Goal: Communication & Community: Share content

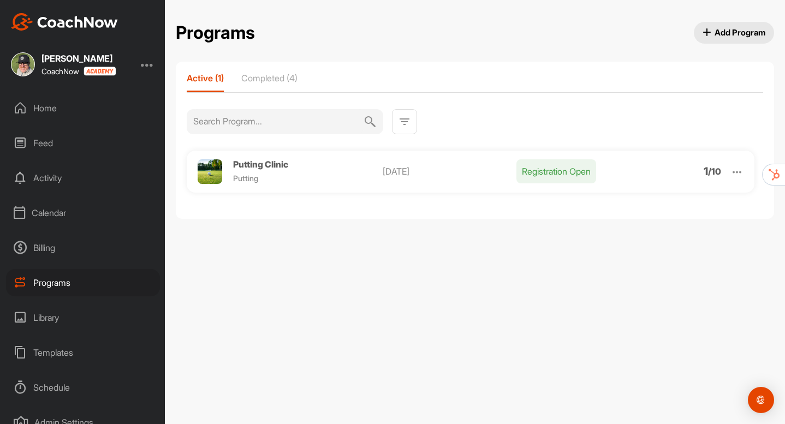
click at [43, 108] on div "Home" at bounding box center [83, 107] width 154 height 27
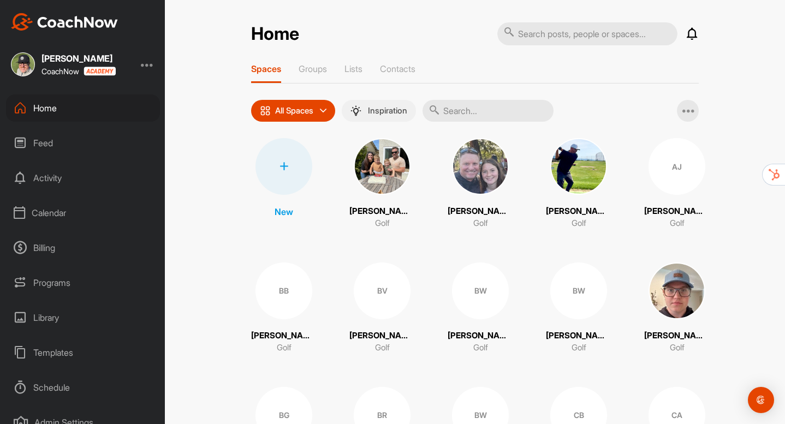
click at [364, 109] on div "Inspiration" at bounding box center [379, 110] width 57 height 11
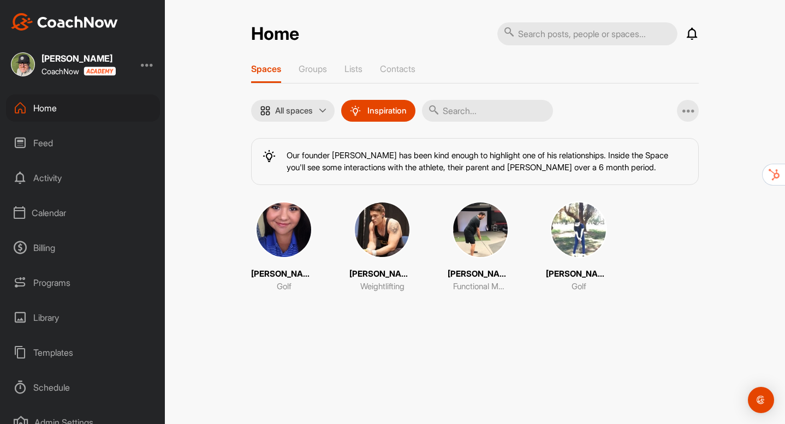
click at [286, 222] on img at bounding box center [284, 230] width 57 height 57
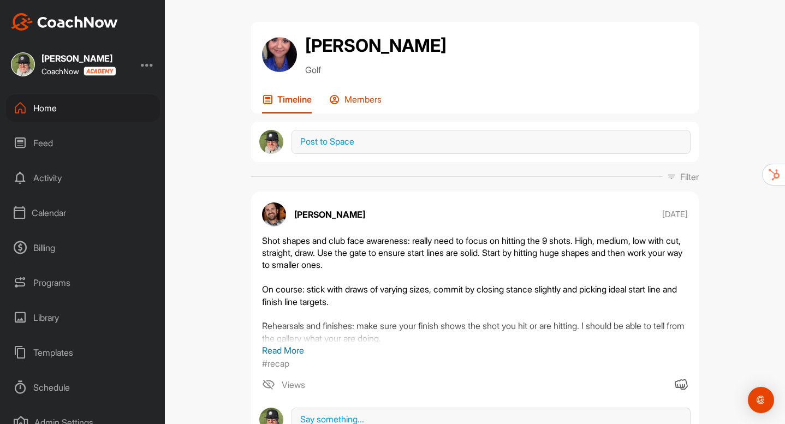
click at [368, 102] on p "Members" at bounding box center [363, 99] width 37 height 11
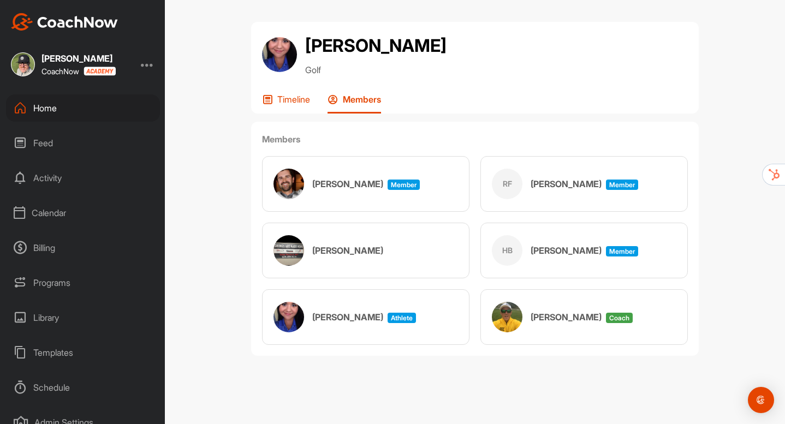
click at [295, 104] on p "Timeline" at bounding box center [293, 99] width 33 height 11
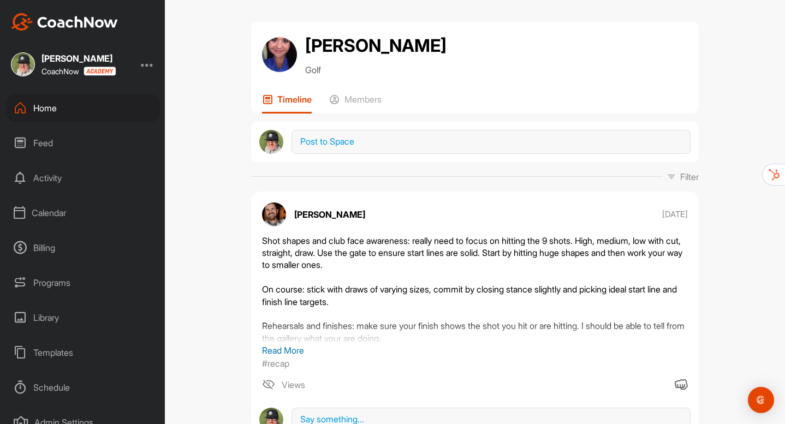
click at [57, 110] on div "Home" at bounding box center [83, 107] width 154 height 27
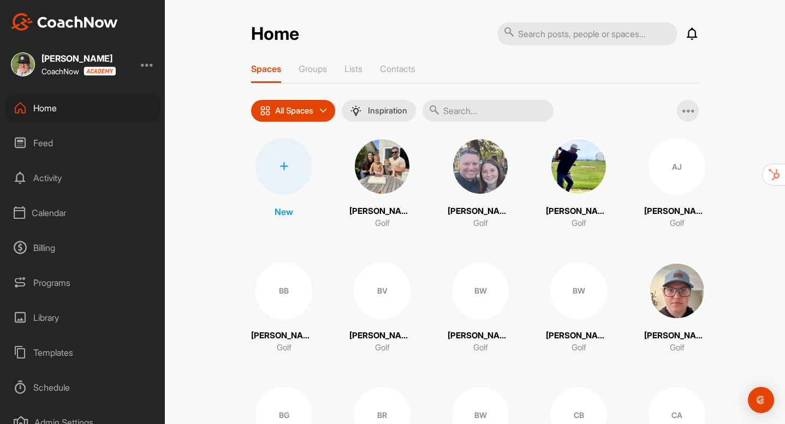
click at [266, 78] on div "Spaces" at bounding box center [266, 73] width 30 height 20
click at [314, 69] on p "Groups" at bounding box center [313, 68] width 28 height 11
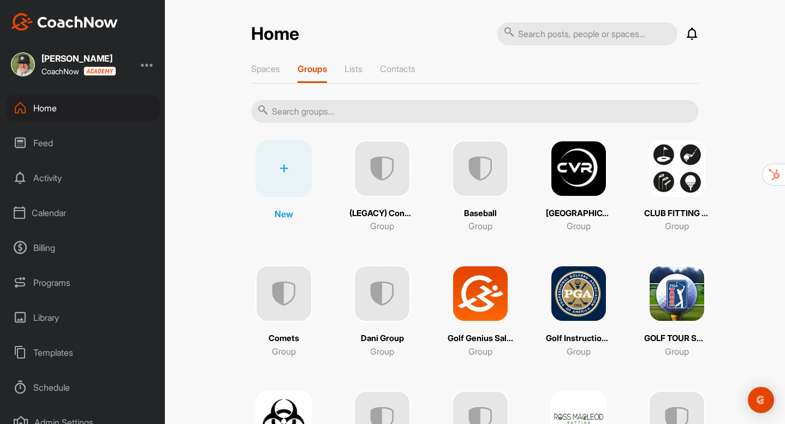
click at [494, 315] on img at bounding box center [480, 293] width 57 height 57
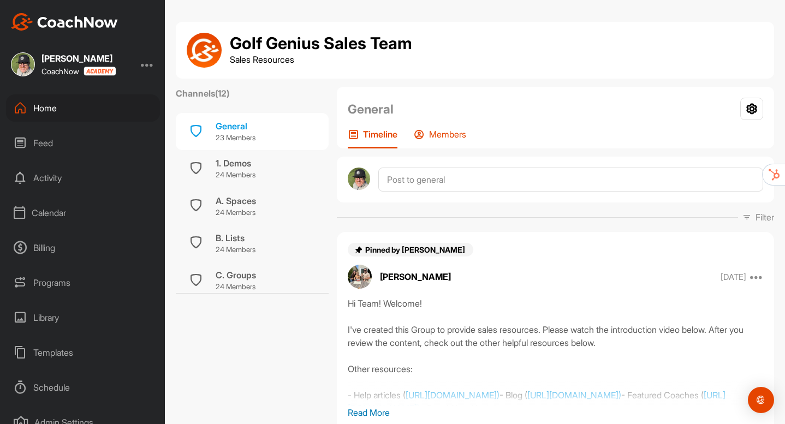
click at [446, 138] on p "Members" at bounding box center [447, 134] width 37 height 11
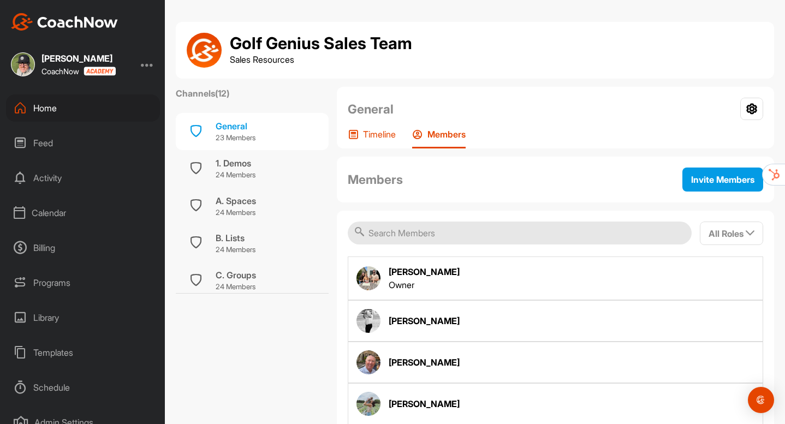
click at [368, 139] on p "Timeline" at bounding box center [379, 134] width 33 height 11
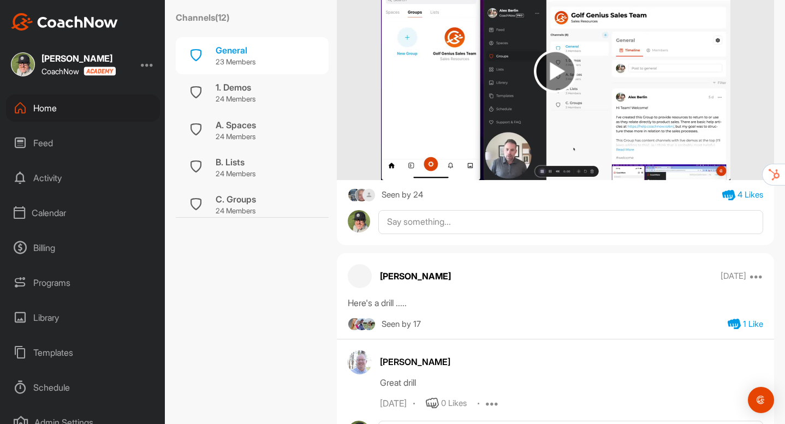
scroll to position [467, 0]
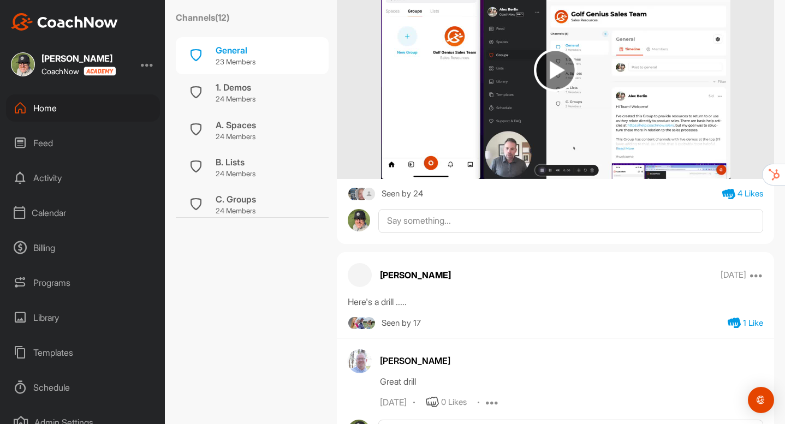
click at [383, 202] on div "Pinned by Alex Berlin Alex Berlin May 15 2024 Report Hi Team! Welcome! I've cre…" at bounding box center [555, 4] width 437 height 479
click at [359, 192] on img at bounding box center [362, 194] width 14 height 14
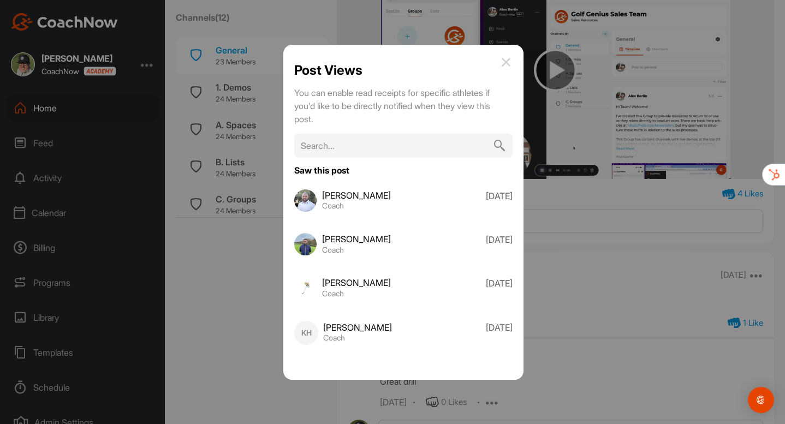
click at [507, 64] on img at bounding box center [506, 62] width 13 height 13
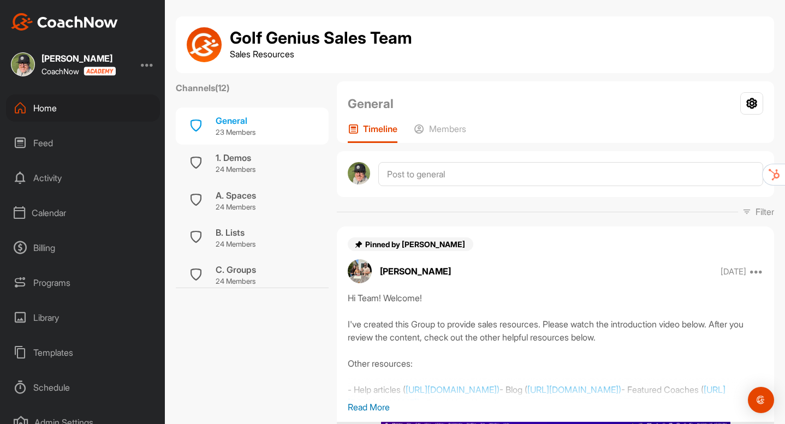
scroll to position [0, 0]
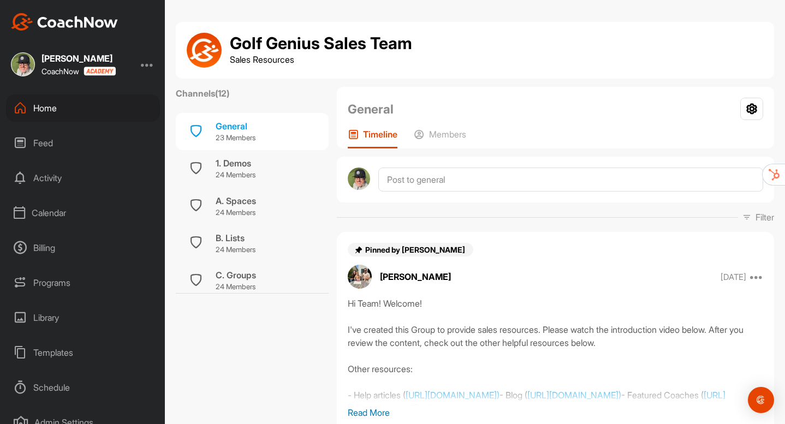
click at [52, 109] on div "Home" at bounding box center [83, 107] width 154 height 27
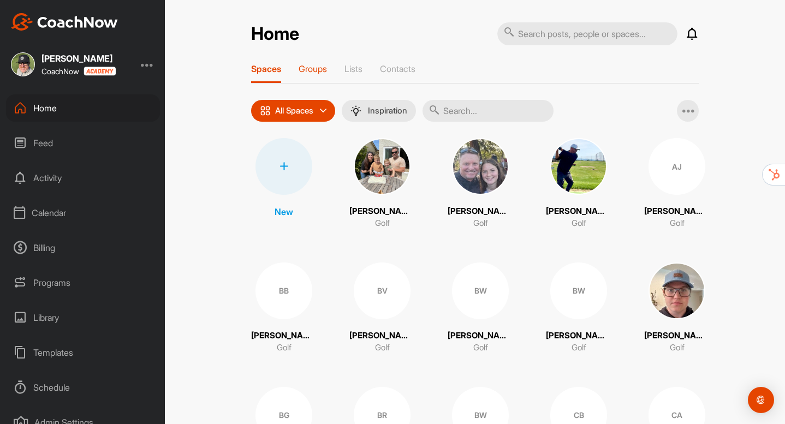
click at [322, 72] on p "Groups" at bounding box center [313, 68] width 28 height 11
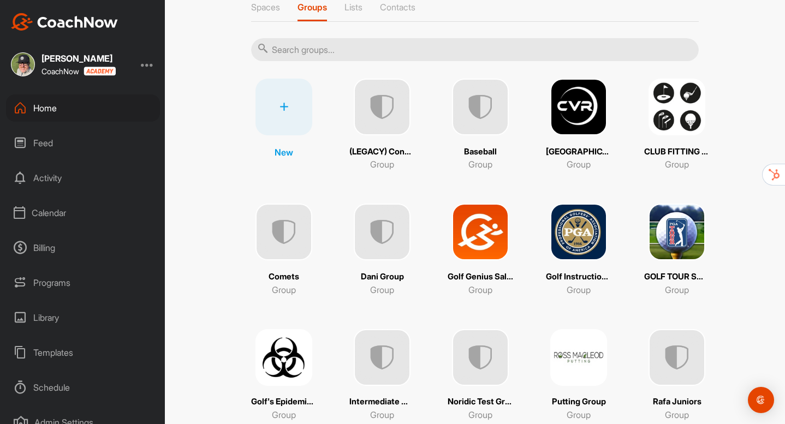
scroll to position [62, 0]
click at [569, 353] on img at bounding box center [579, 357] width 57 height 57
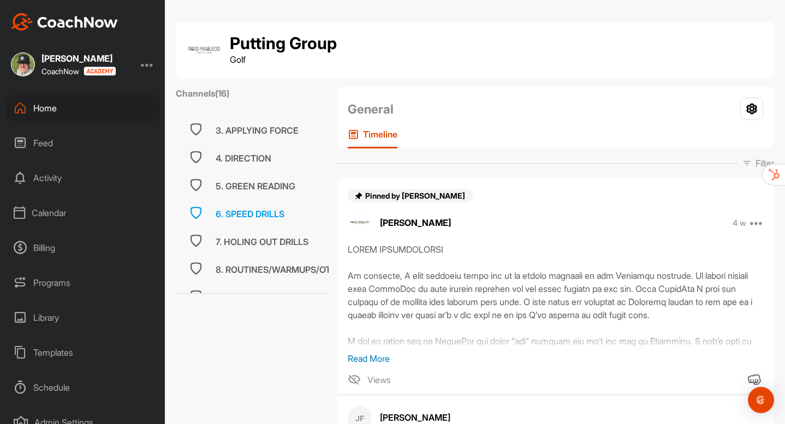
scroll to position [49, 0]
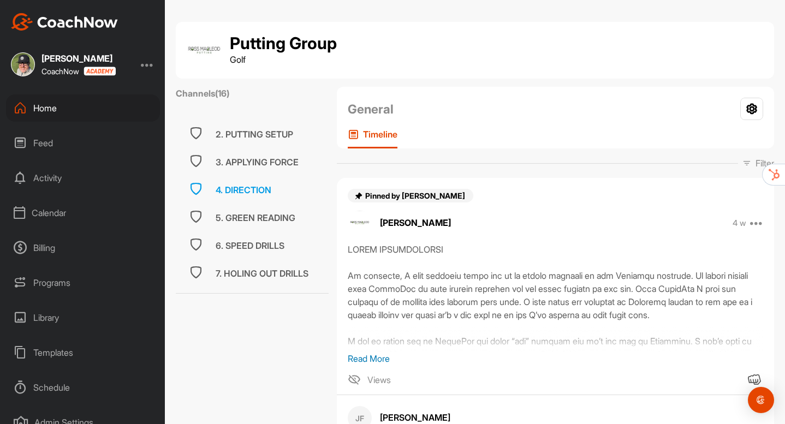
click at [238, 196] on div "4. DIRECTION" at bounding box center [244, 190] width 56 height 13
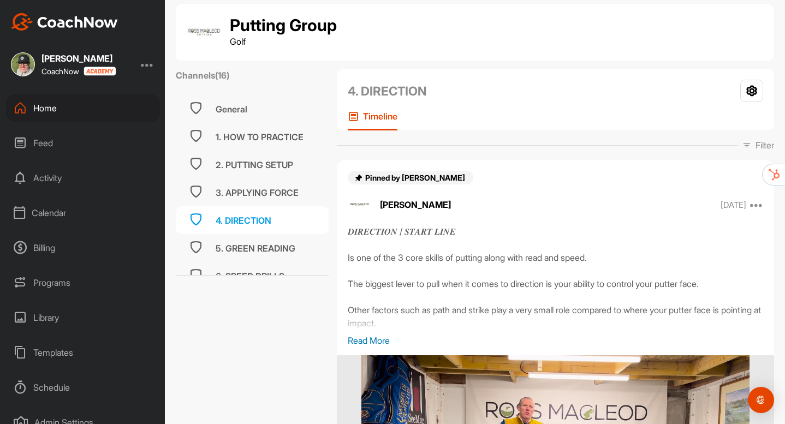
scroll to position [203, 0]
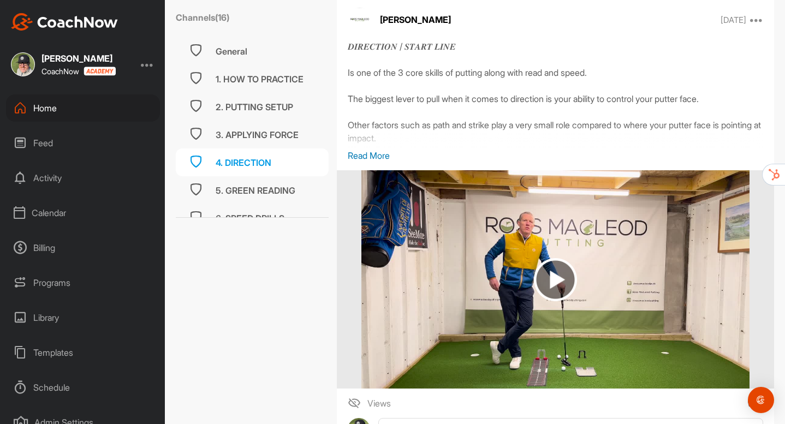
click at [552, 288] on img at bounding box center [555, 279] width 43 height 43
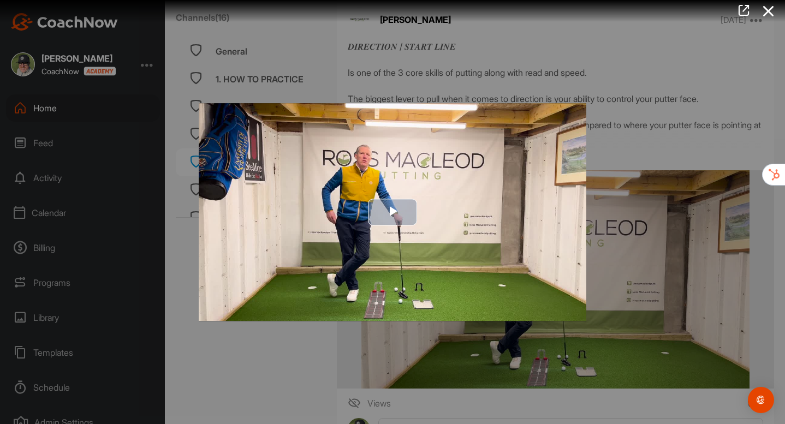
click at [393, 212] on span "Video Player" at bounding box center [393, 212] width 0 height 0
click at [278, 362] on div at bounding box center [392, 212] width 785 height 424
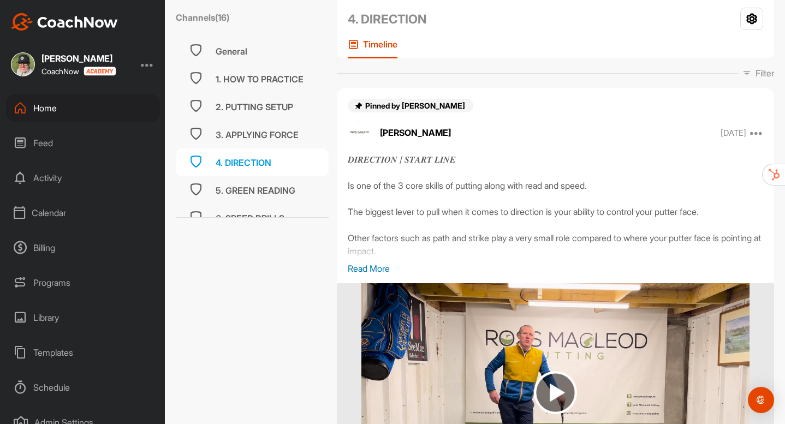
scroll to position [0, 0]
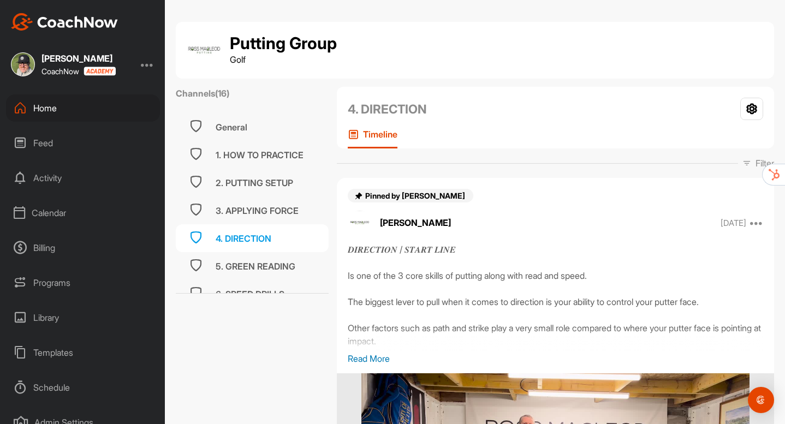
click at [41, 116] on div "Home" at bounding box center [83, 107] width 154 height 27
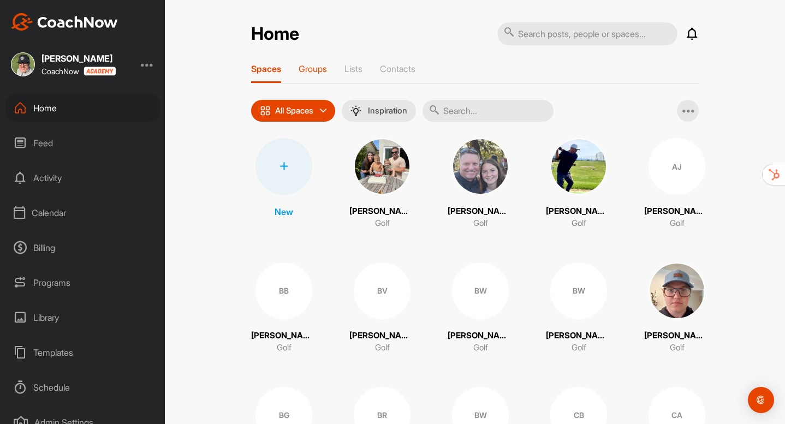
click at [306, 74] on p "Groups" at bounding box center [313, 68] width 28 height 11
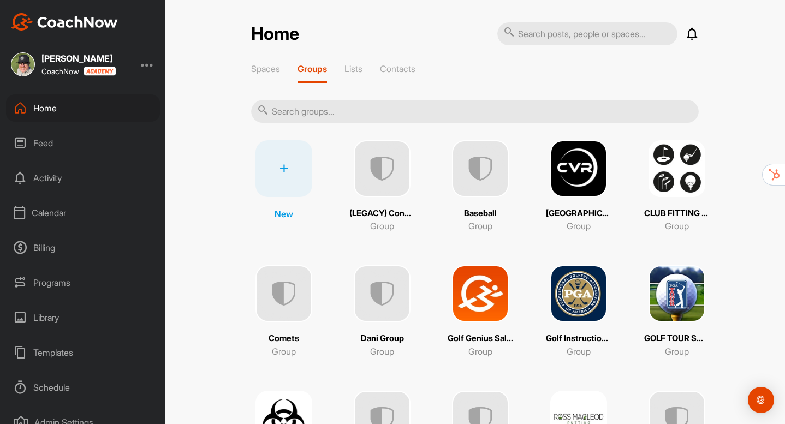
click at [47, 319] on div "Library" at bounding box center [83, 317] width 154 height 27
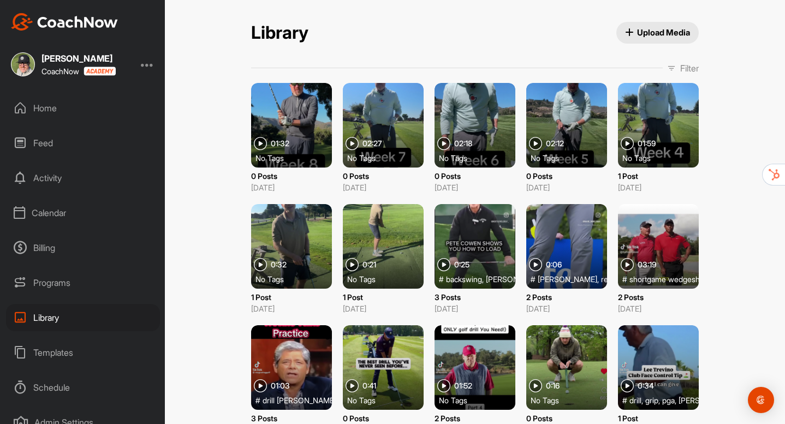
click at [43, 110] on div "Home" at bounding box center [83, 107] width 154 height 27
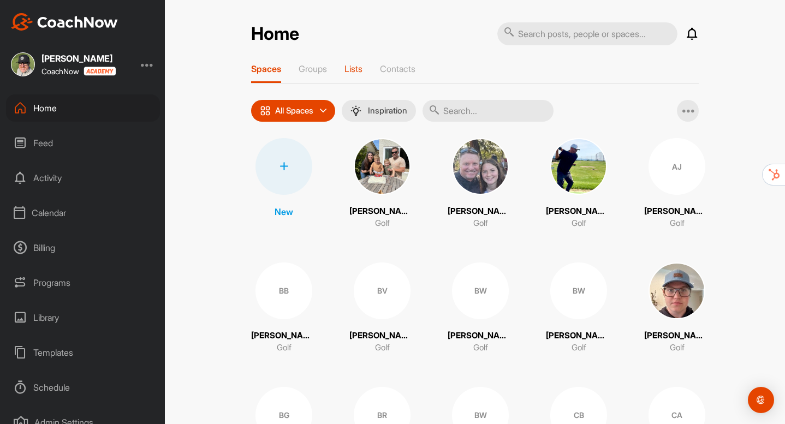
click at [357, 72] on p "Lists" at bounding box center [354, 68] width 18 height 11
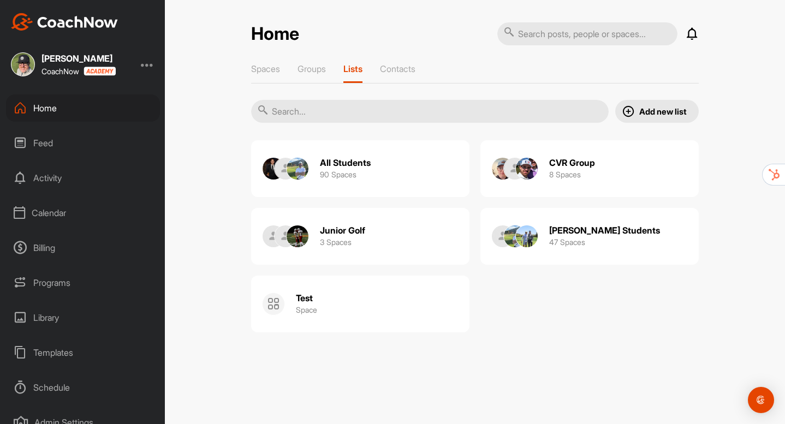
click at [40, 111] on div "Home" at bounding box center [83, 107] width 154 height 27
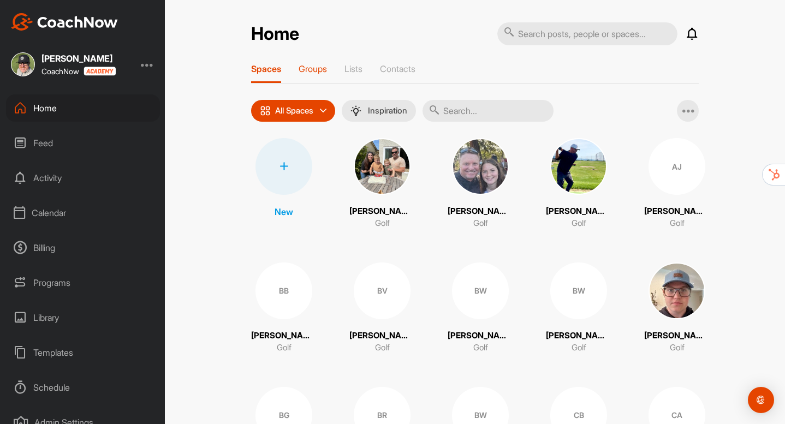
click at [307, 71] on p "Groups" at bounding box center [313, 68] width 28 height 11
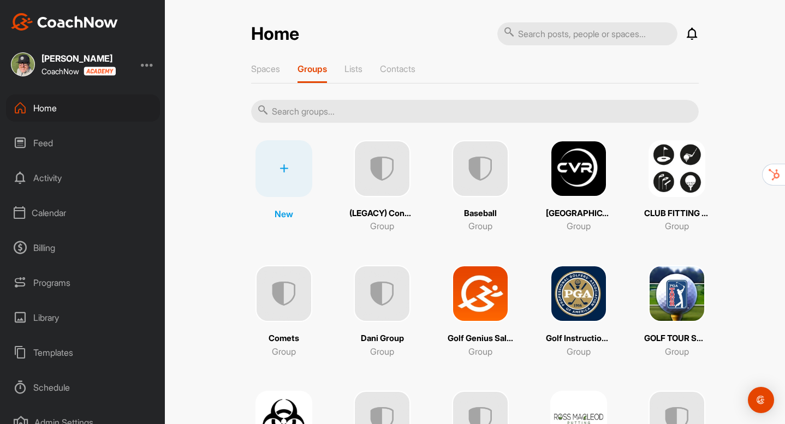
click at [487, 299] on img at bounding box center [480, 293] width 57 height 57
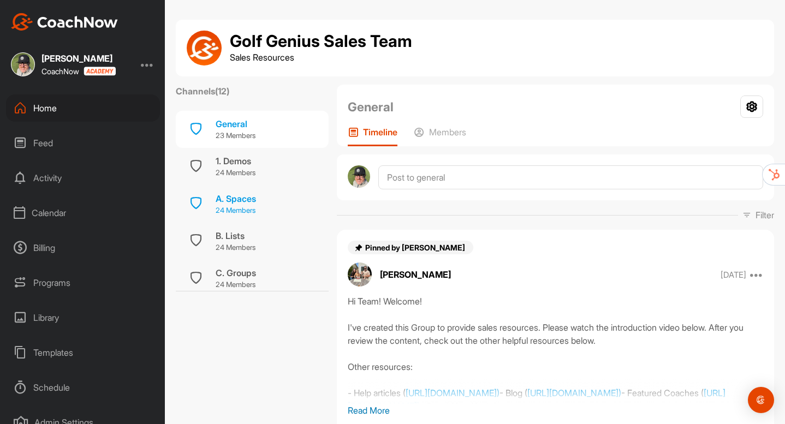
click at [249, 204] on div "A. Spaces" at bounding box center [236, 198] width 40 height 13
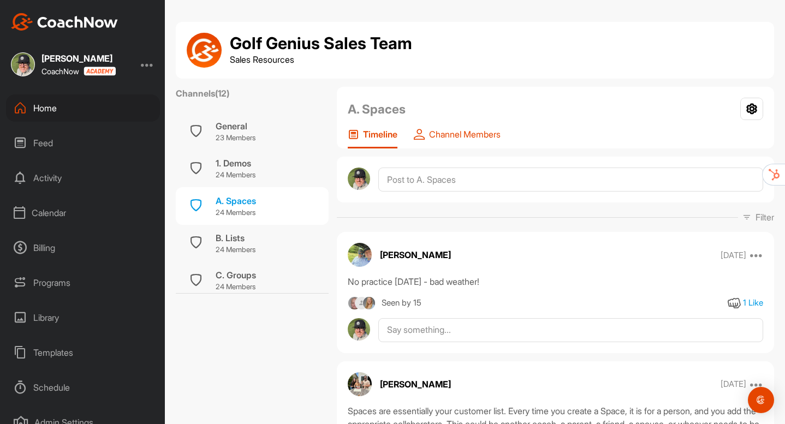
click at [448, 139] on p "Channel Members" at bounding box center [465, 134] width 72 height 11
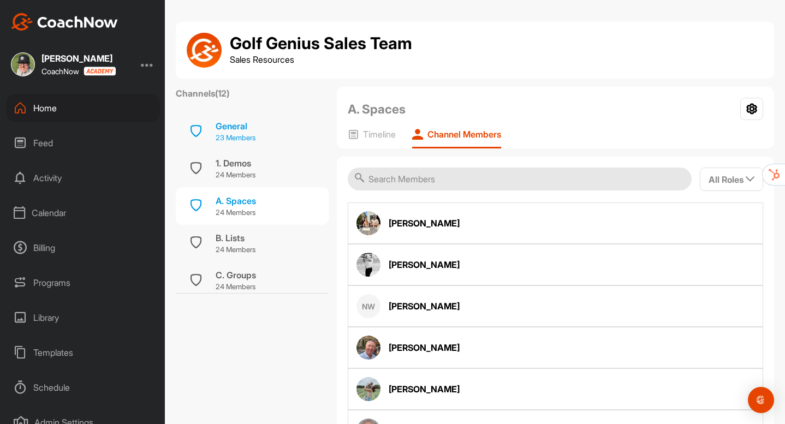
click at [234, 132] on div "General" at bounding box center [236, 126] width 40 height 13
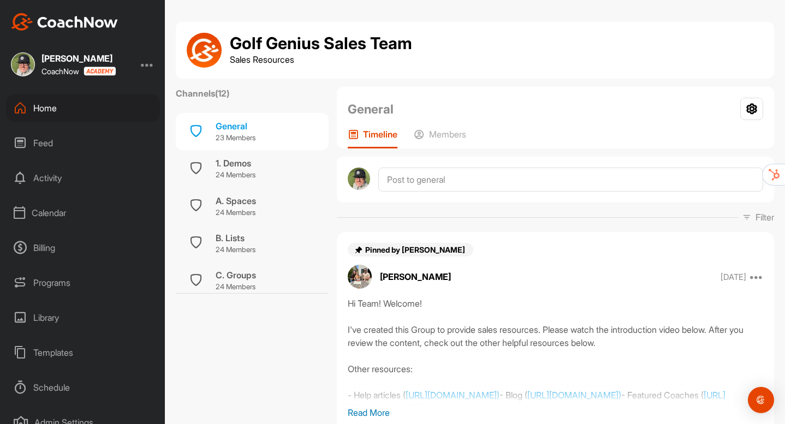
click at [43, 109] on div "Home" at bounding box center [83, 107] width 154 height 27
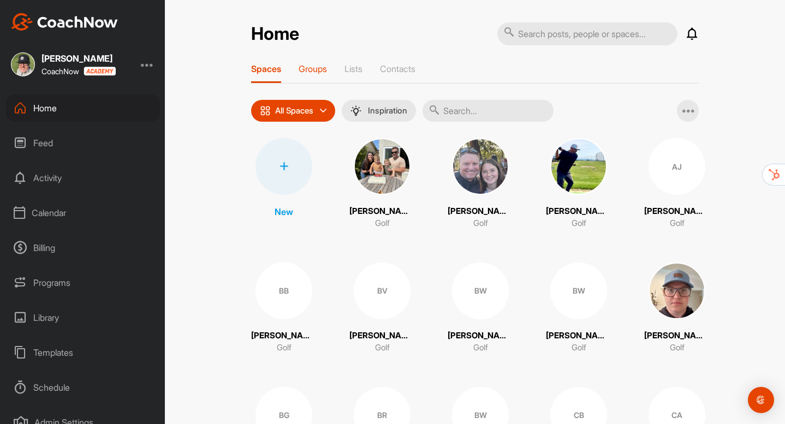
click at [321, 74] on p "Groups" at bounding box center [313, 68] width 28 height 11
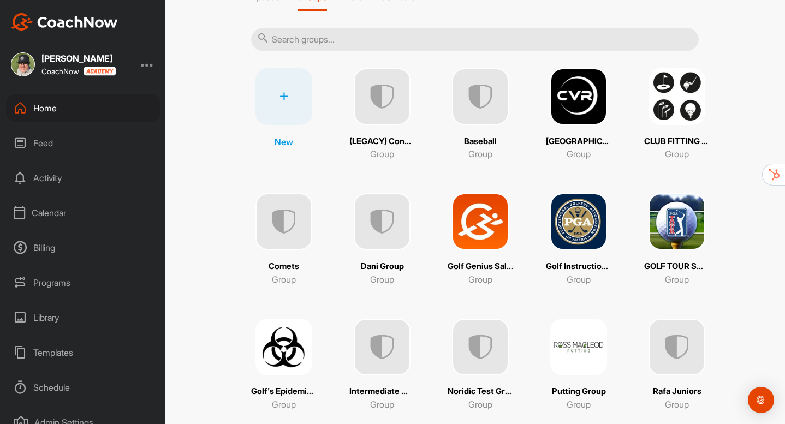
scroll to position [73, 0]
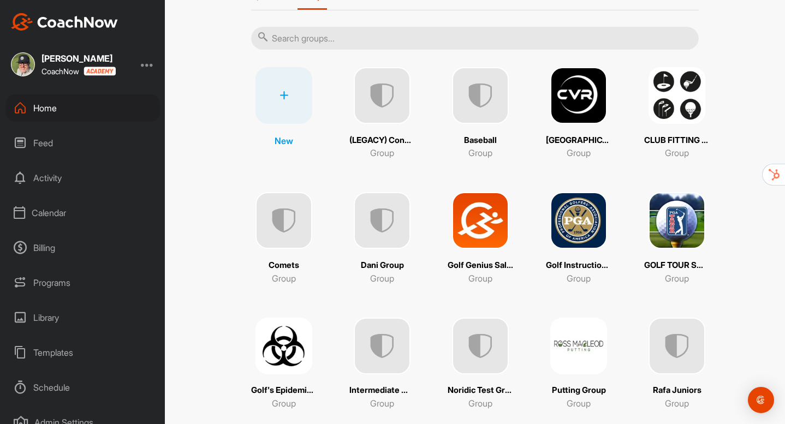
click at [573, 362] on img at bounding box center [579, 346] width 57 height 57
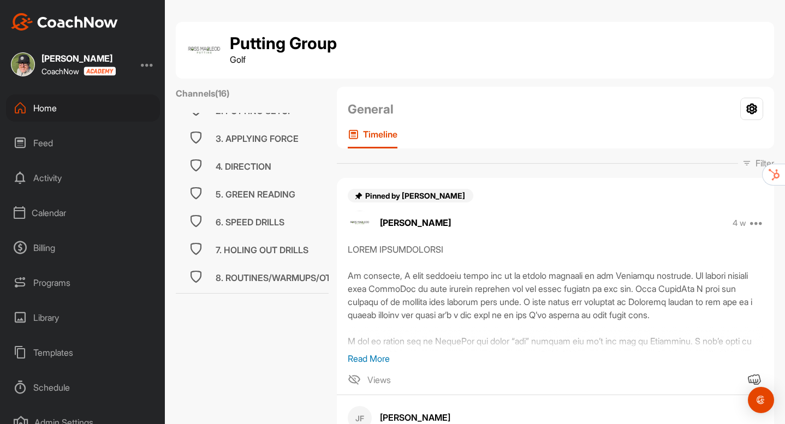
scroll to position [42, 0]
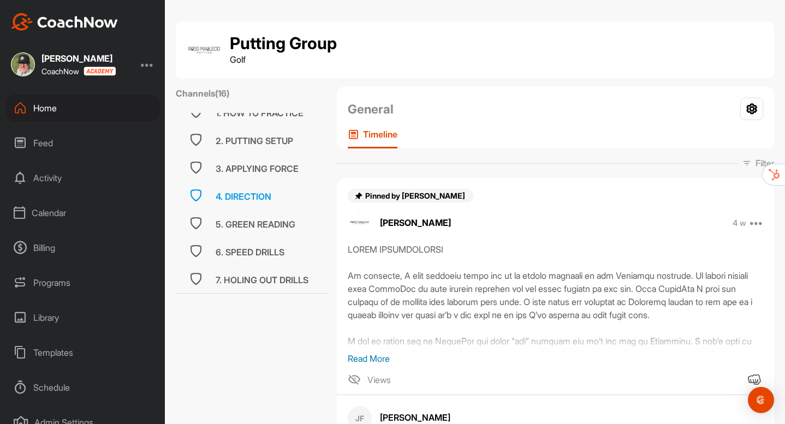
click at [245, 202] on div "4. DIRECTION" at bounding box center [244, 196] width 56 height 13
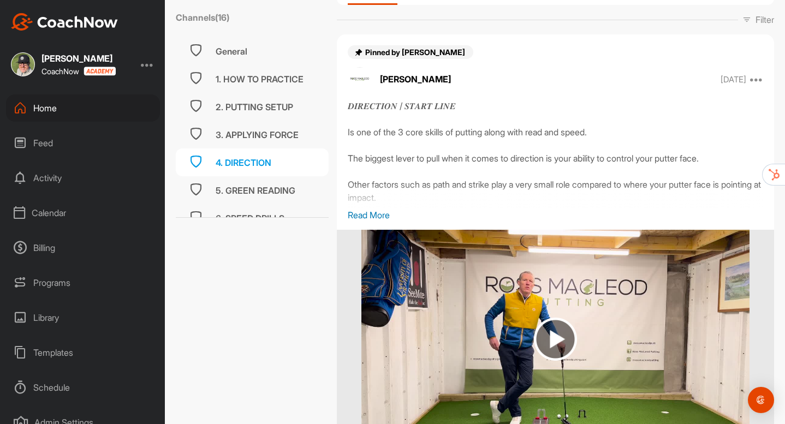
scroll to position [144, 0]
click at [552, 332] on img at bounding box center [555, 338] width 43 height 43
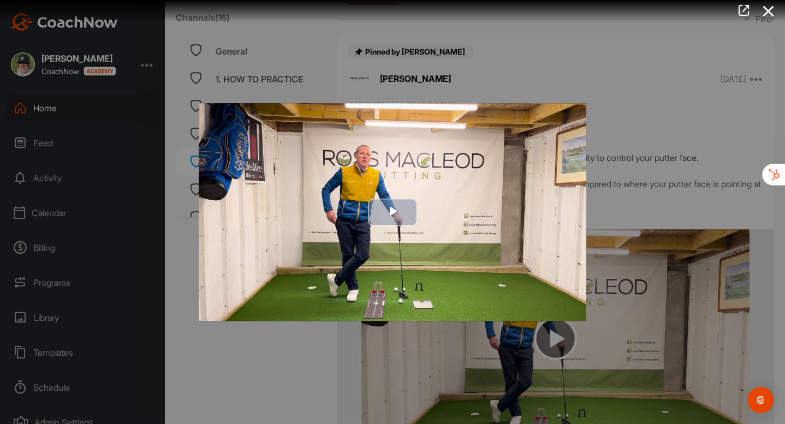
click at [418, 257] on img "Video Player" at bounding box center [393, 212] width 388 height 218
click at [318, 360] on div at bounding box center [392, 212] width 785 height 424
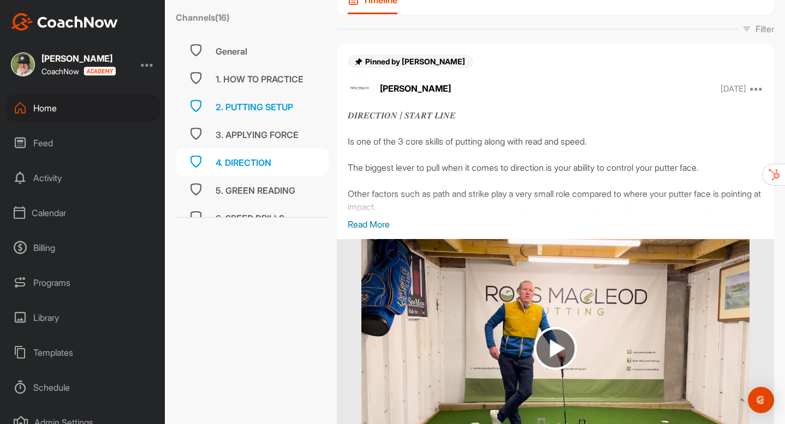
scroll to position [0, 0]
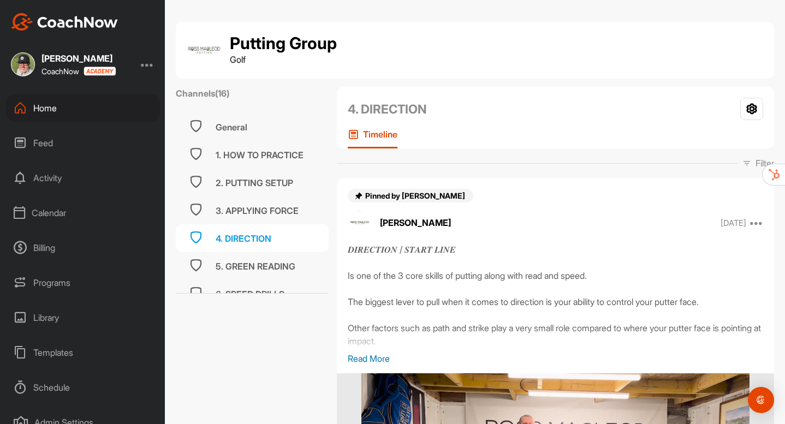
click at [42, 117] on div "Home" at bounding box center [83, 107] width 154 height 27
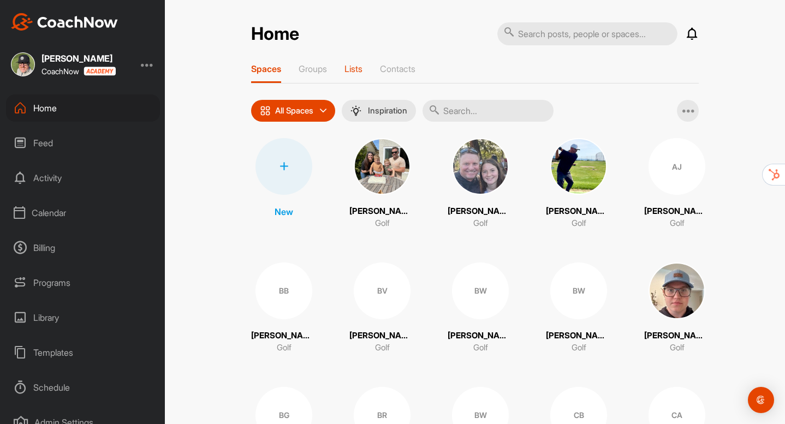
click at [363, 72] on p "Lists" at bounding box center [354, 68] width 18 height 11
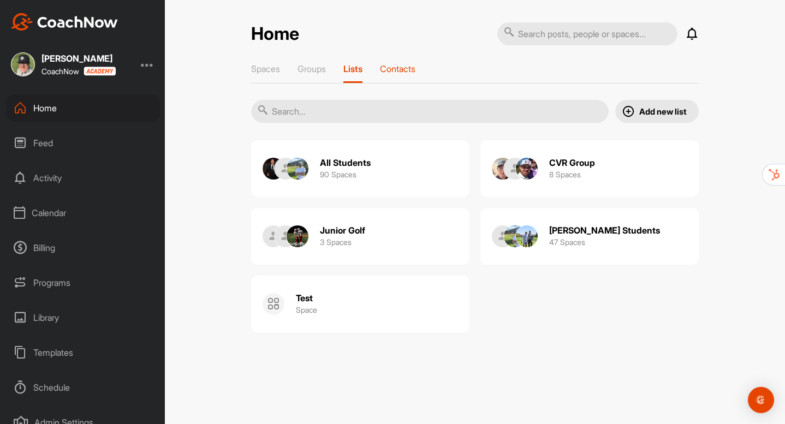
click at [396, 72] on p "Contacts" at bounding box center [398, 68] width 36 height 11
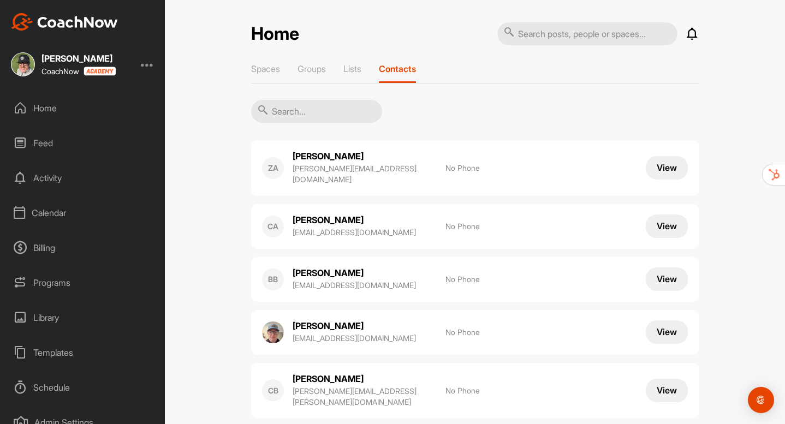
click at [44, 111] on div "Home" at bounding box center [83, 107] width 154 height 27
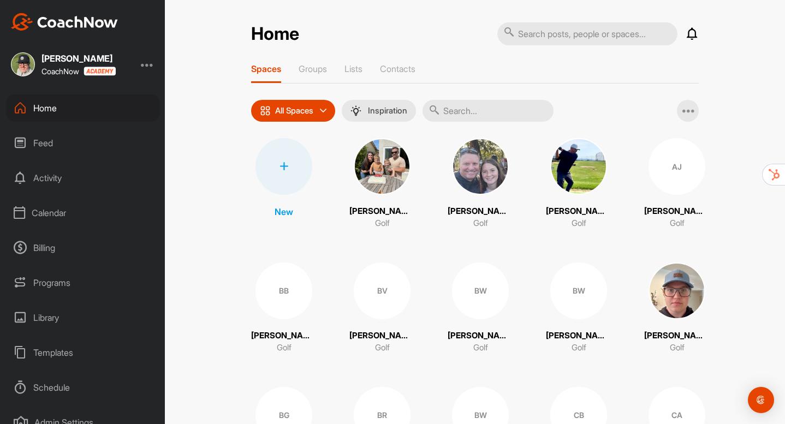
click at [42, 144] on div "Feed" at bounding box center [83, 142] width 154 height 27
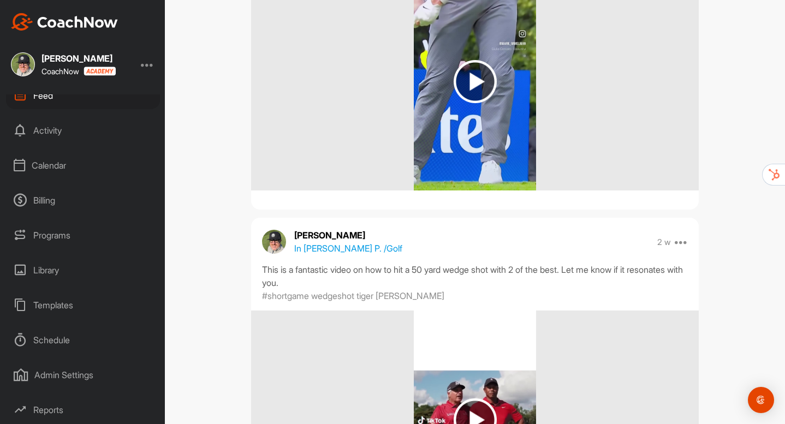
scroll to position [44, 0]
click at [54, 314] on div "Templates" at bounding box center [83, 308] width 154 height 27
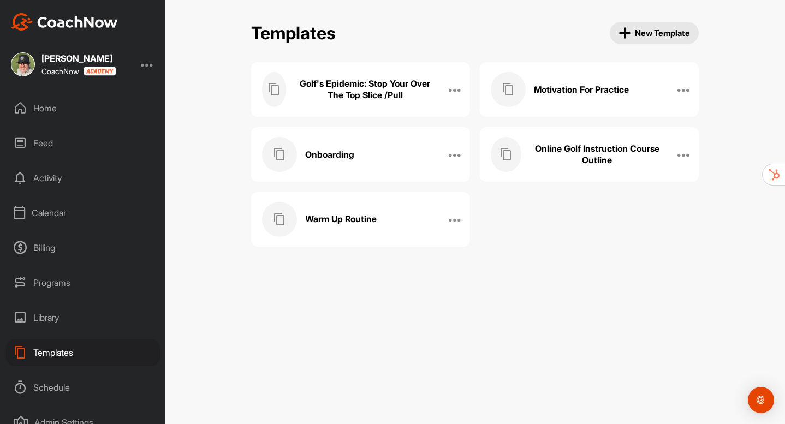
click at [342, 94] on h3 "Golf's Epidemic: Stop Your Over The Top Slice /Pull" at bounding box center [365, 89] width 142 height 23
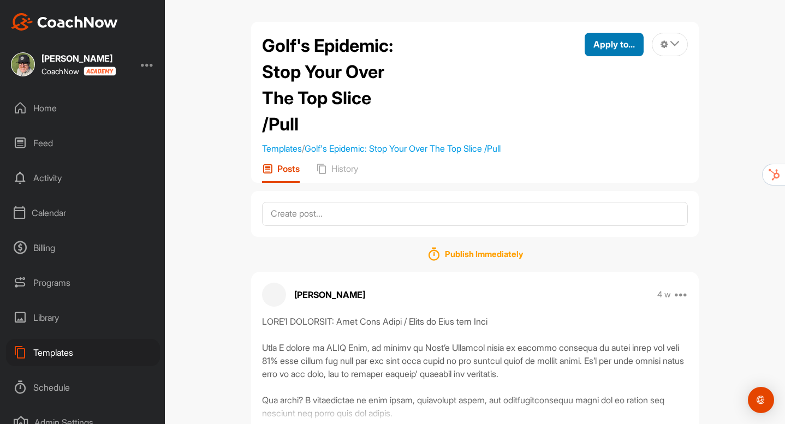
click at [595, 48] on span "Apply to..." at bounding box center [615, 44] width 42 height 11
click at [229, 137] on div "Golf's Epidemic: Stop Your Over The Top Slice /Pull Templates / Golf's Epidemic…" at bounding box center [475, 212] width 620 height 424
click at [53, 109] on div "Home" at bounding box center [83, 107] width 154 height 27
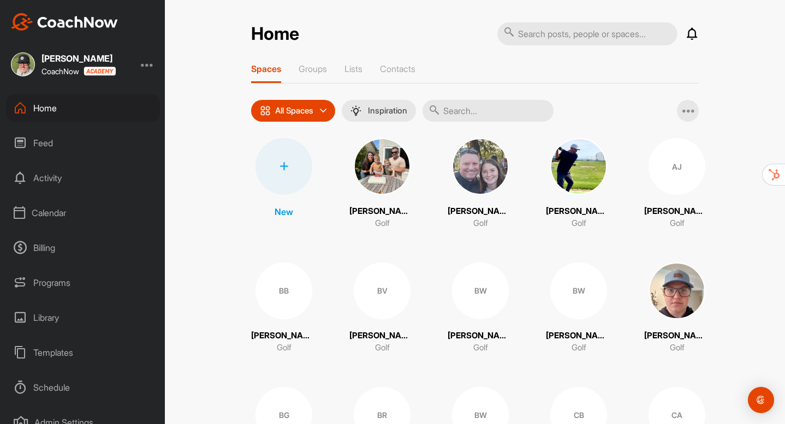
click at [54, 214] on div "Calendar" at bounding box center [83, 212] width 154 height 27
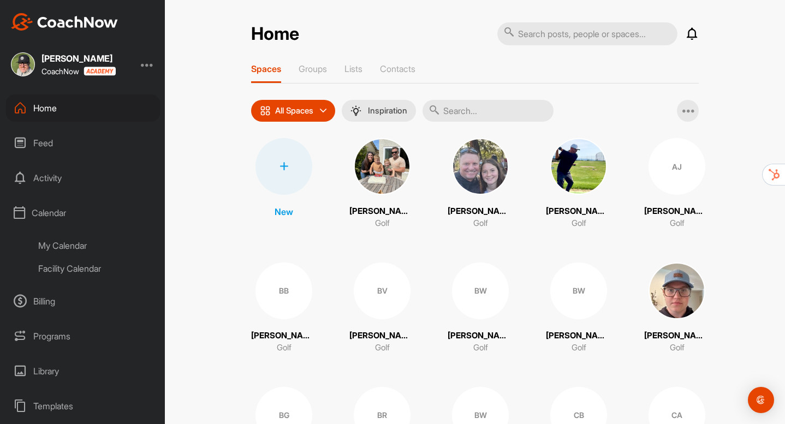
click at [75, 248] on div "My Calendar" at bounding box center [95, 245] width 129 height 23
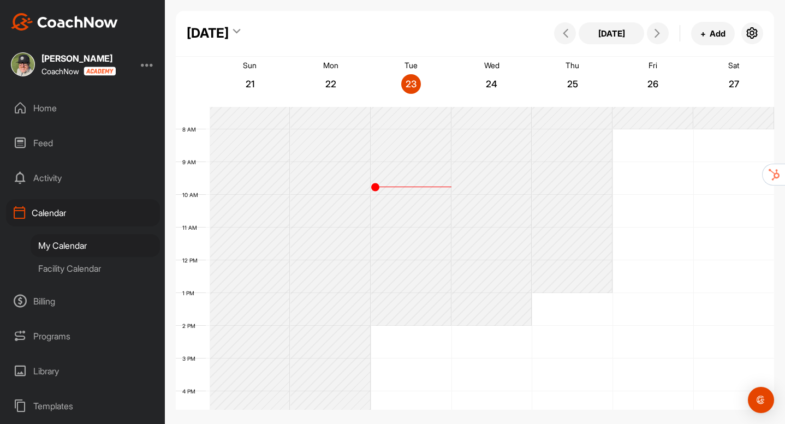
scroll to position [223, 0]
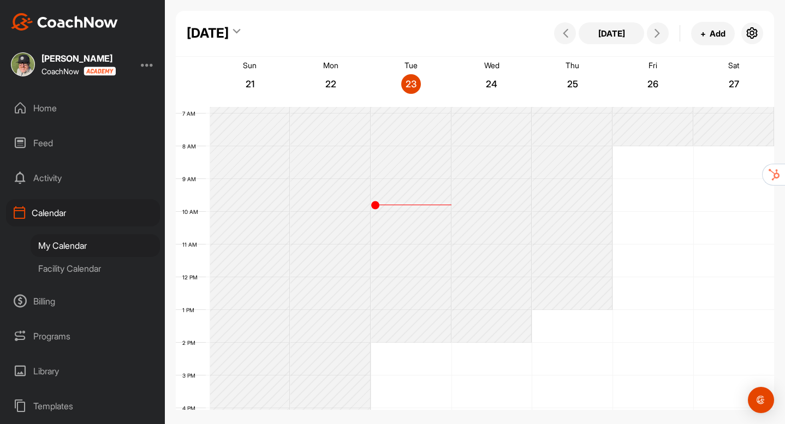
click at [78, 270] on div "Facility Calendar" at bounding box center [95, 268] width 129 height 23
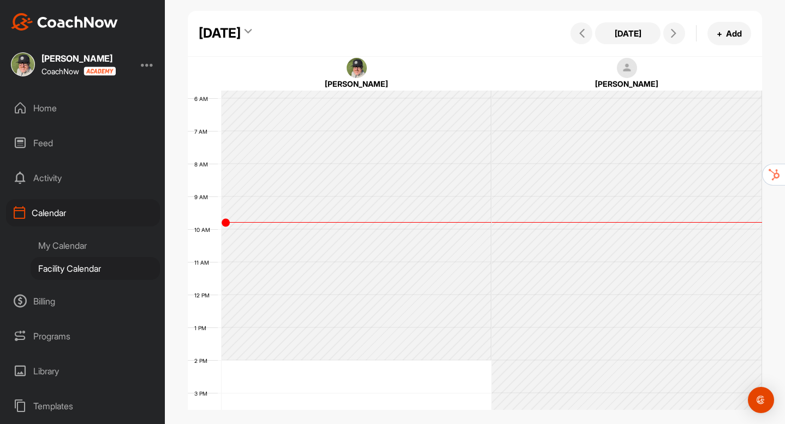
scroll to position [135, 0]
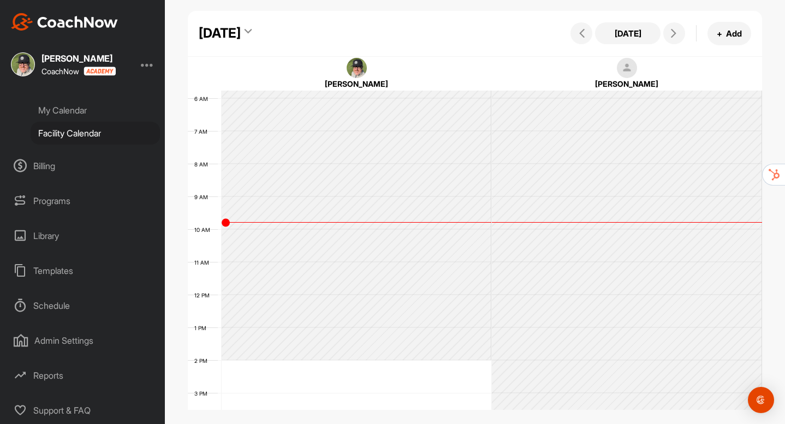
click at [57, 340] on div "Admin Settings" at bounding box center [83, 340] width 154 height 27
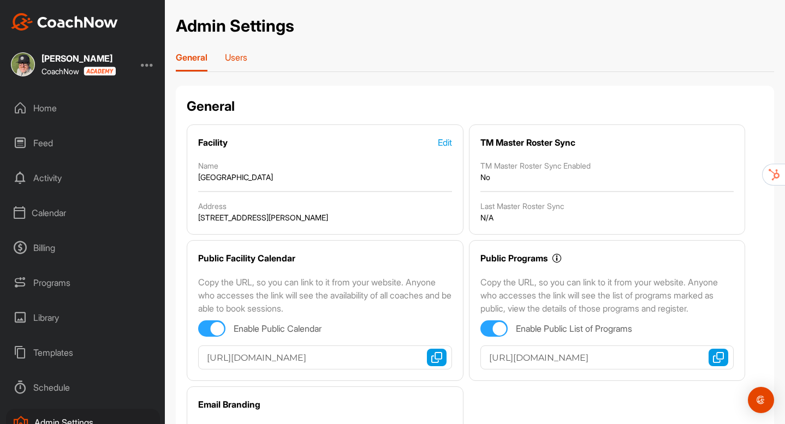
click at [240, 61] on p "Users" at bounding box center [236, 57] width 22 height 11
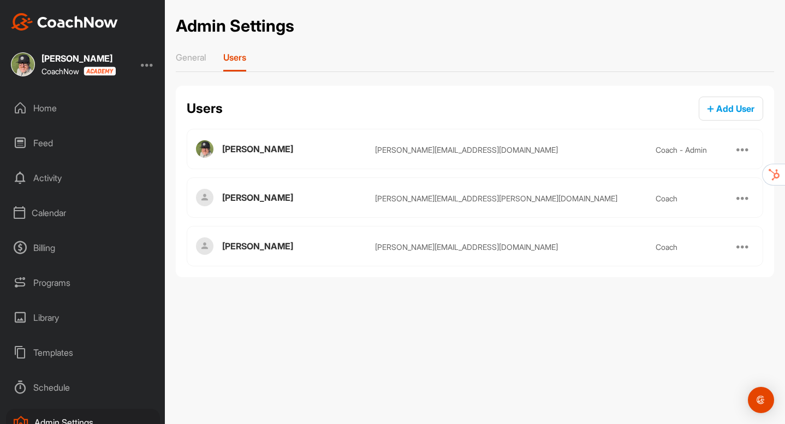
click at [39, 219] on div "Calendar" at bounding box center [83, 212] width 154 height 27
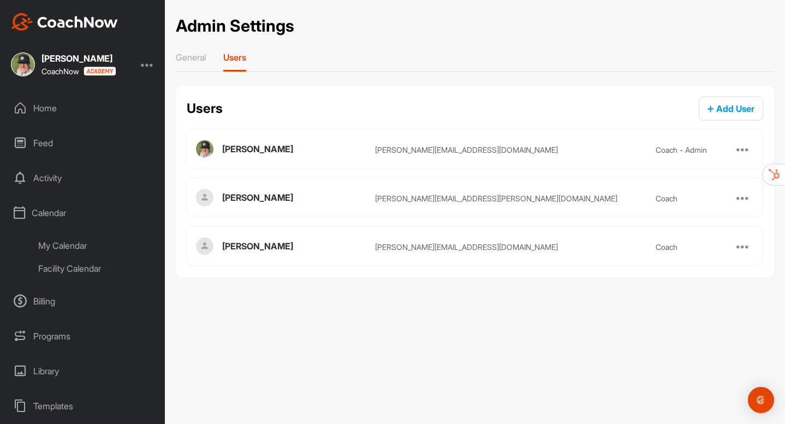
click at [83, 248] on div "My Calendar" at bounding box center [95, 245] width 129 height 23
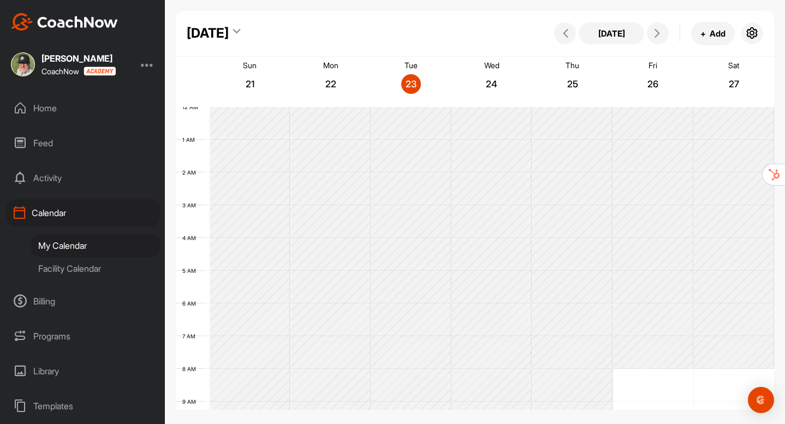
scroll to position [189, 0]
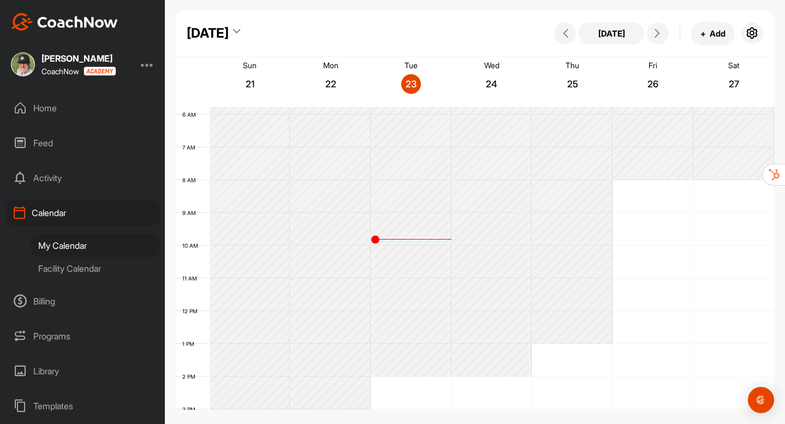
click at [80, 271] on div "Facility Calendar" at bounding box center [95, 268] width 129 height 23
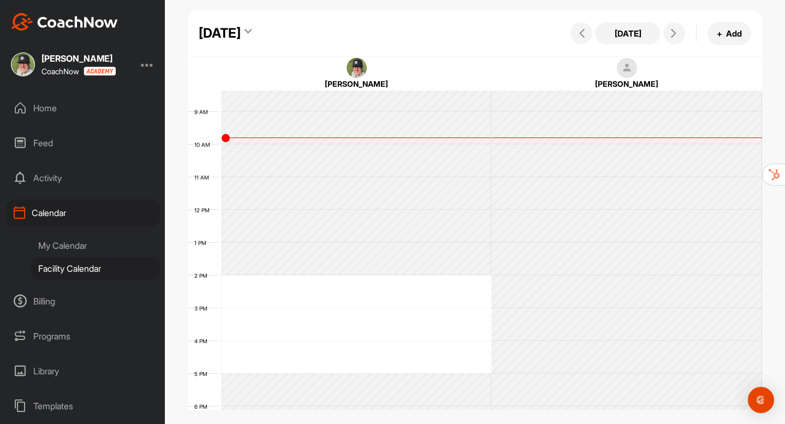
scroll to position [328, 0]
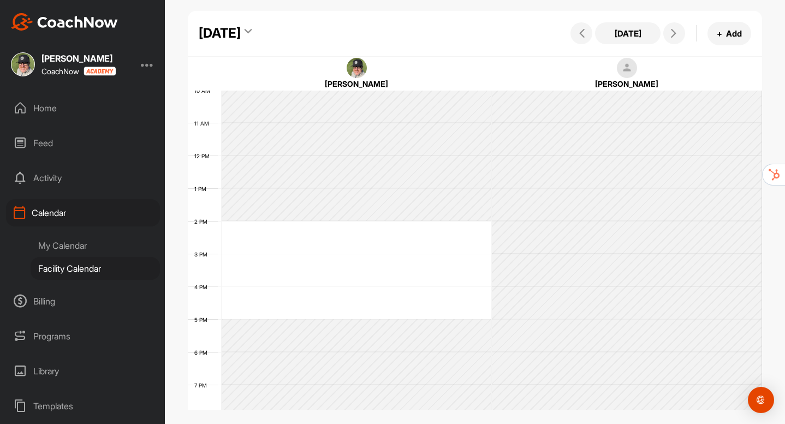
click at [379, 235] on div "12 AM 1 AM 2 AM 3 AM 4 AM 5 AM 6 AM 7 AM 8 AM 9 AM 10 AM 11 AM 12 PM 1 PM 2 PM …" at bounding box center [475, 155] width 575 height 786
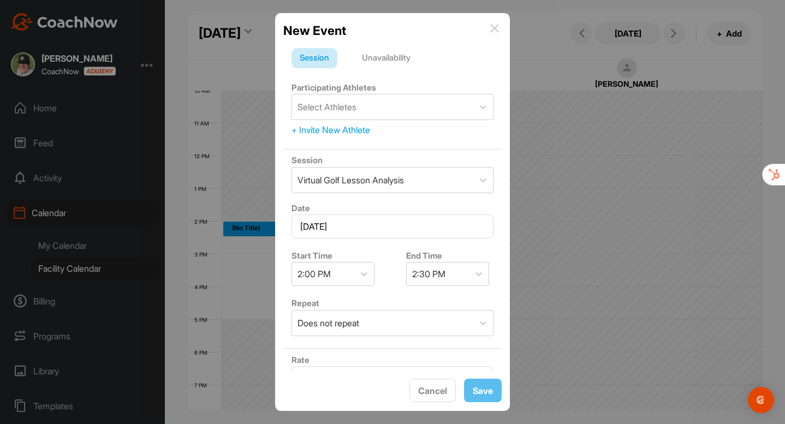
click at [492, 28] on img at bounding box center [494, 28] width 9 height 9
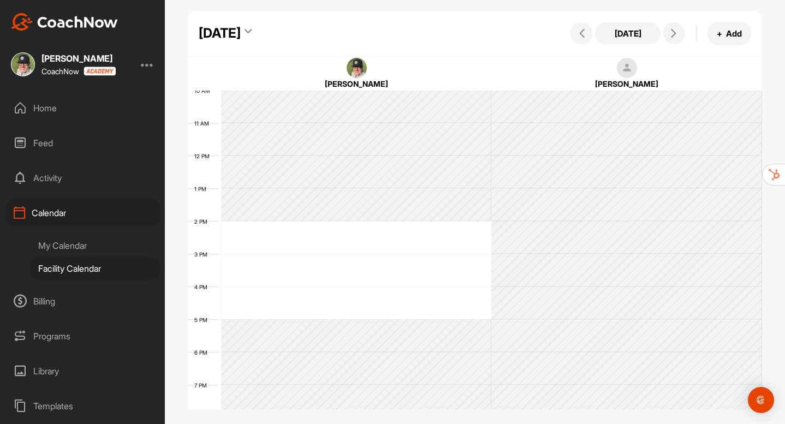
click at [68, 244] on div "My Calendar" at bounding box center [95, 245] width 129 height 23
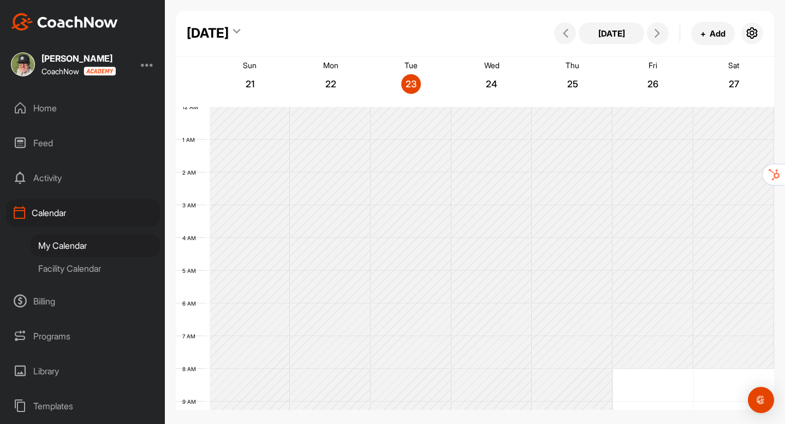
scroll to position [189, 0]
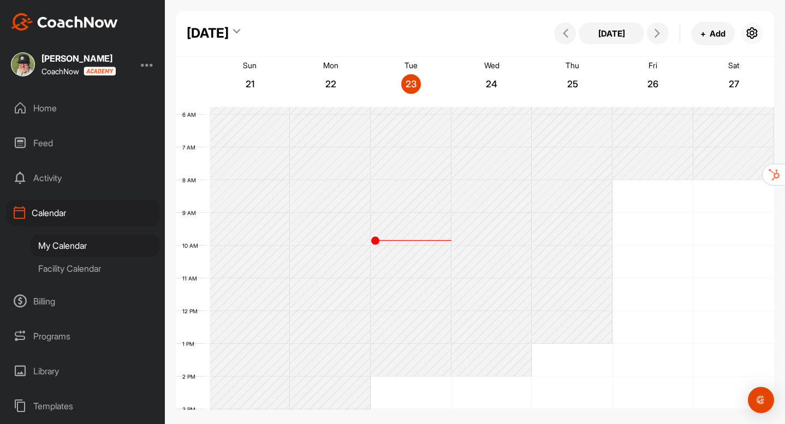
click at [749, 31] on icon "button" at bounding box center [752, 33] width 13 height 13
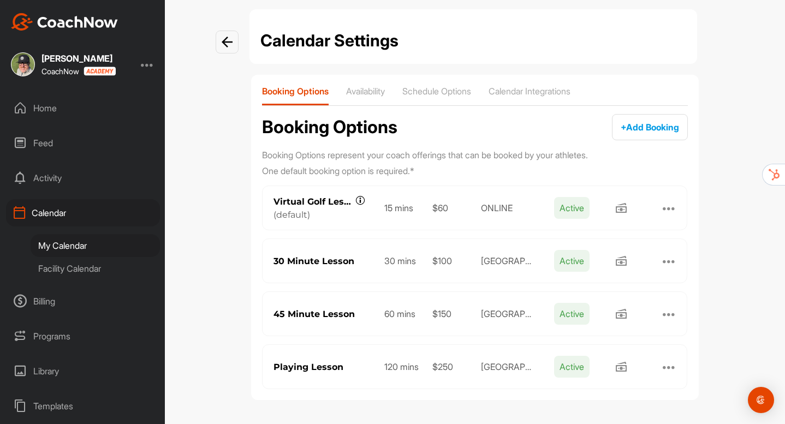
scroll to position [13, 0]
click at [638, 129] on span "+ Add Booking" at bounding box center [650, 126] width 58 height 11
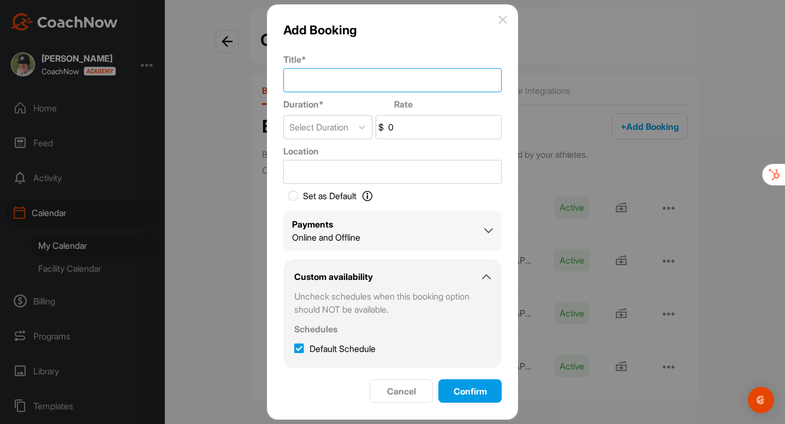
click at [358, 81] on input "Title *" at bounding box center [392, 80] width 218 height 24
type input "B"
type input "H"
click at [402, 397] on div "Cancel" at bounding box center [401, 391] width 46 height 13
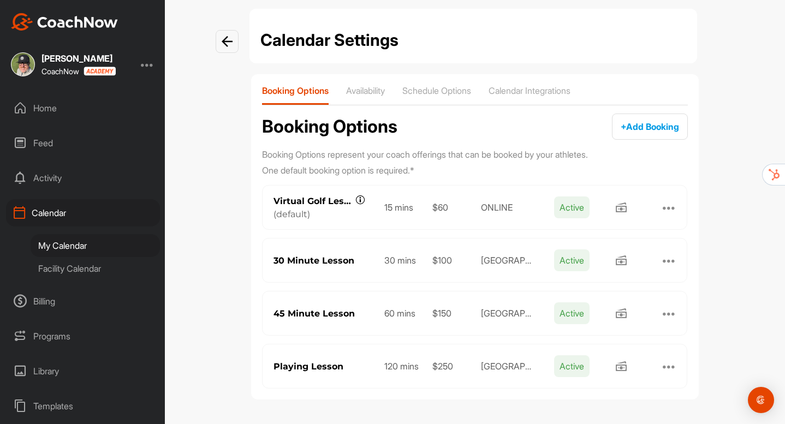
click at [44, 304] on div "Billing" at bounding box center [83, 301] width 154 height 27
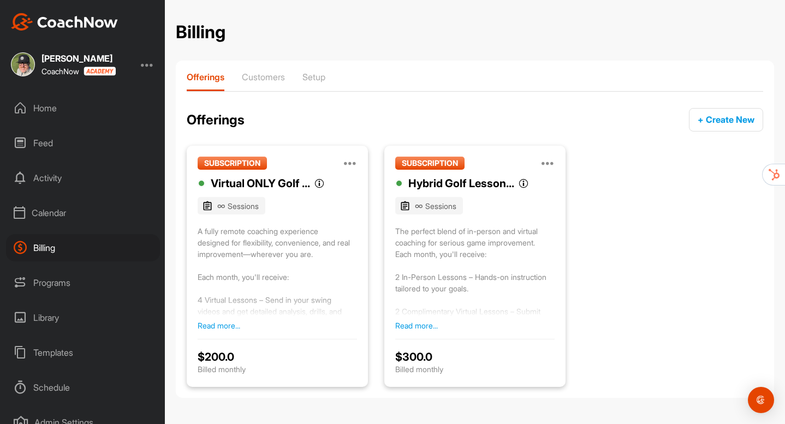
click at [39, 286] on div "Programs" at bounding box center [83, 282] width 154 height 27
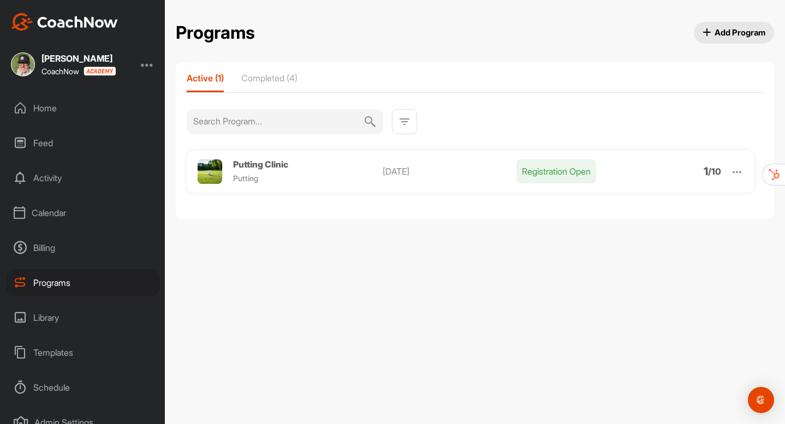
click at [725, 28] on span "Add Program" at bounding box center [734, 32] width 63 height 11
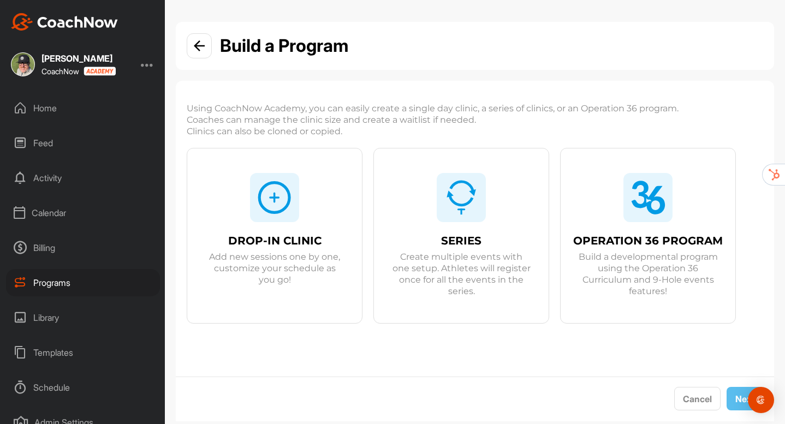
click at [57, 107] on div "Home" at bounding box center [83, 107] width 154 height 27
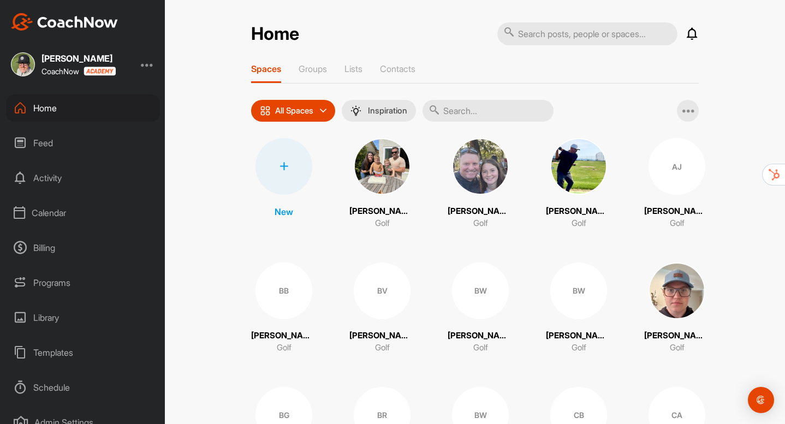
click at [70, 359] on div "Templates" at bounding box center [83, 352] width 154 height 27
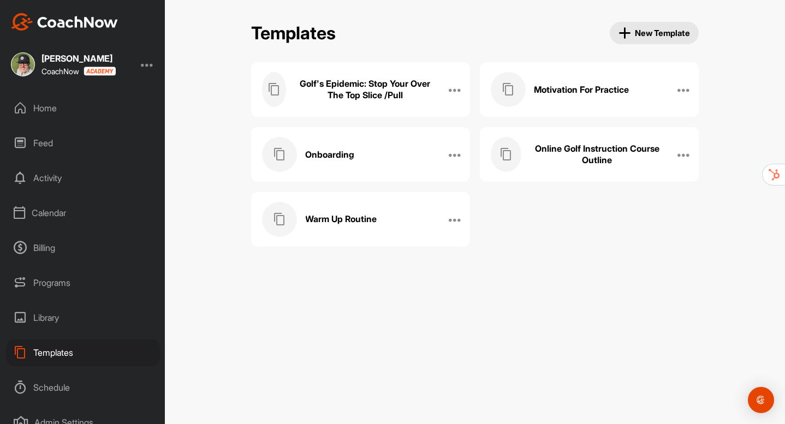
click at [345, 99] on h3 "Golf's Epidemic: Stop Your Over The Top Slice /Pull" at bounding box center [365, 89] width 142 height 23
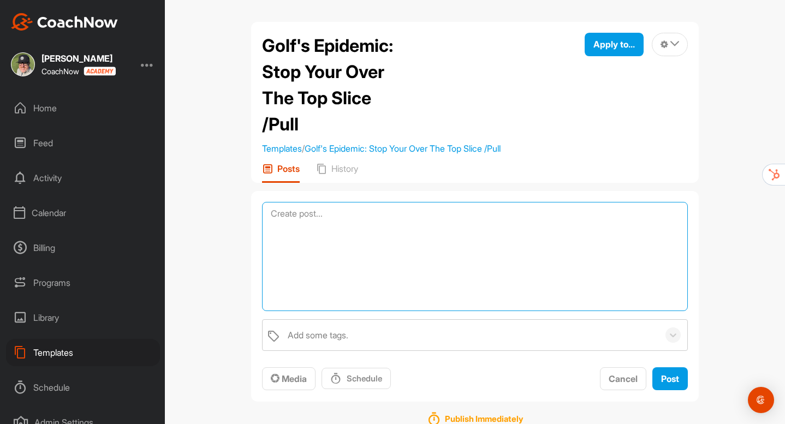
click at [306, 218] on textarea at bounding box center [475, 256] width 426 height 109
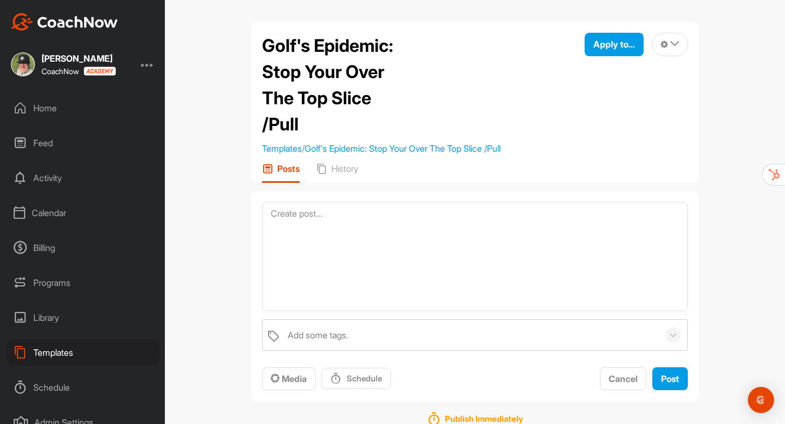
click at [288, 166] on p "Posts" at bounding box center [288, 168] width 22 height 11
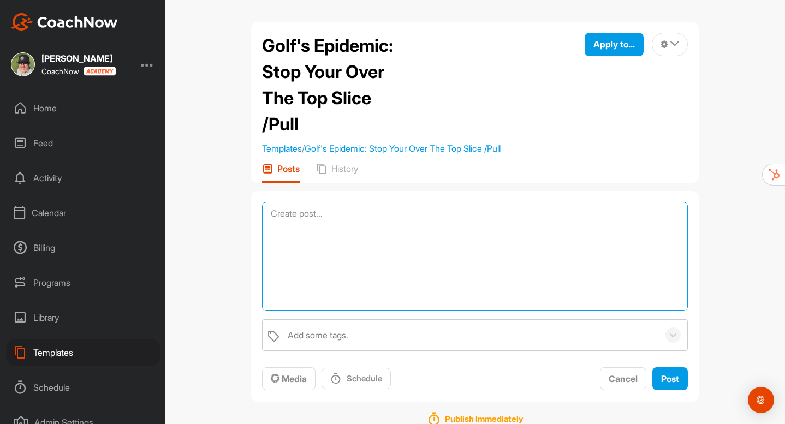
click at [303, 215] on textarea at bounding box center [475, 256] width 426 height 109
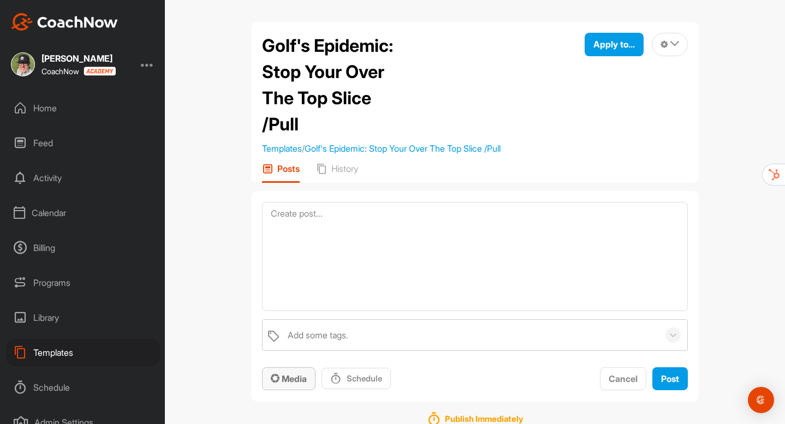
click at [300, 381] on span "Media" at bounding box center [289, 379] width 36 height 11
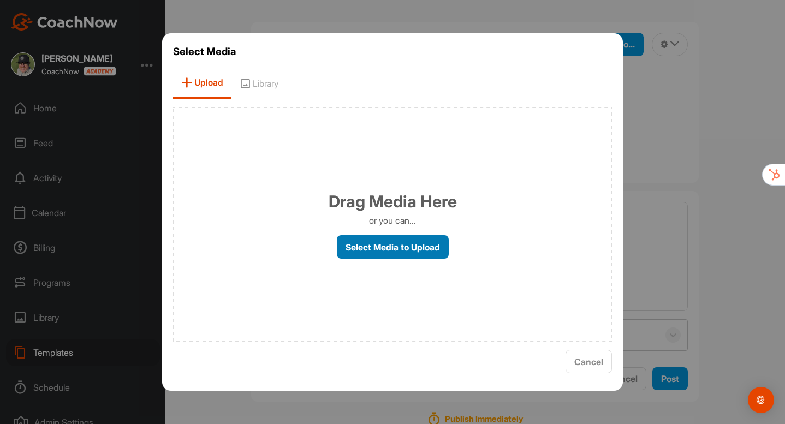
click at [371, 249] on label "Select Media to Upload" at bounding box center [393, 246] width 112 height 23
click at [0, 0] on input "Select Media to Upload" at bounding box center [0, 0] width 0 height 0
click at [264, 81] on span "Library" at bounding box center [259, 83] width 55 height 31
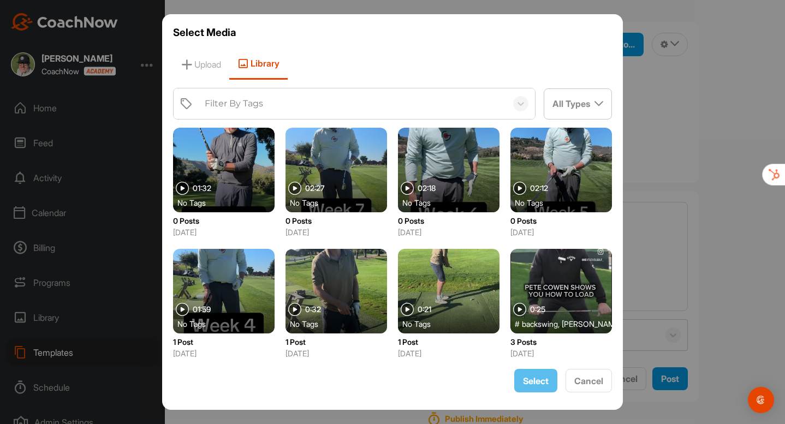
click at [228, 151] on div at bounding box center [224, 170] width 102 height 85
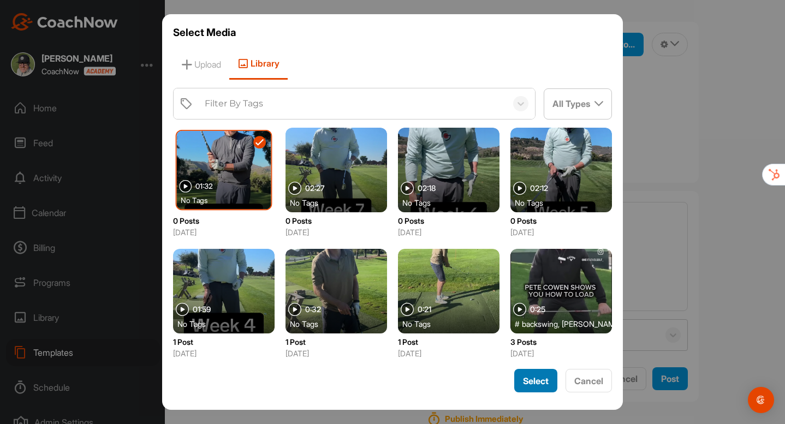
click at [536, 381] on span "Select" at bounding box center [536, 381] width 26 height 11
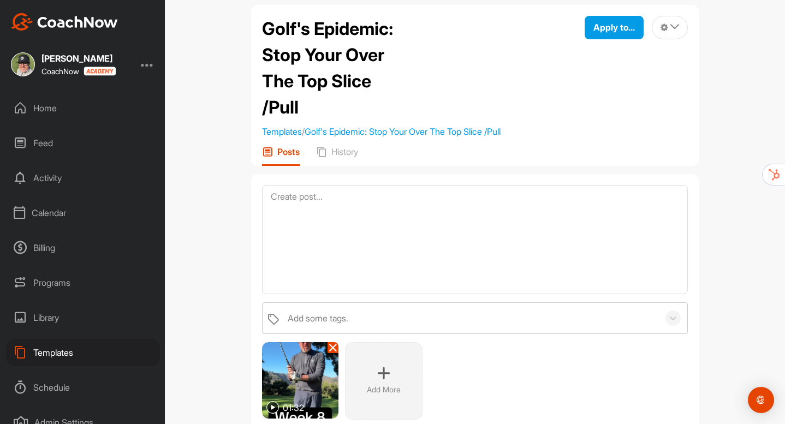
scroll to position [19, 0]
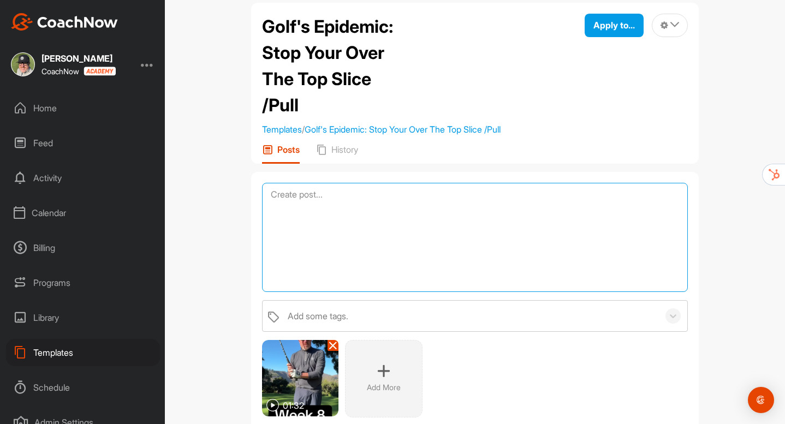
click at [320, 211] on textarea at bounding box center [475, 237] width 426 height 109
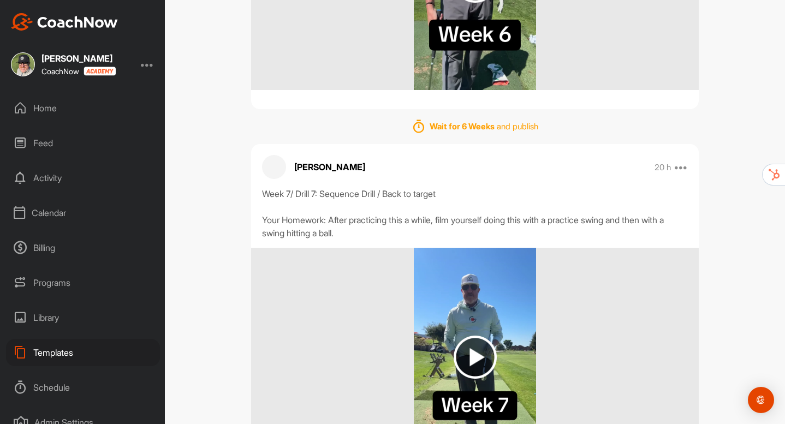
scroll to position [3173, 0]
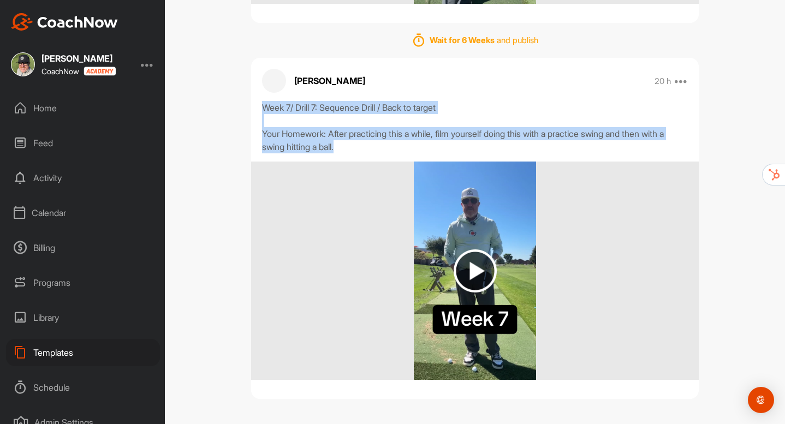
drag, startPoint x: 265, startPoint y: 107, endPoint x: 387, endPoint y: 145, distance: 128.0
click at [387, 145] on div "Week 7/ Drill 7: Sequence Drill / Back to target Your Homework: After practicin…" at bounding box center [475, 127] width 426 height 52
copy div "Week 7/ Drill 7: Sequence Drill / Back to target Your Homework: After practicin…"
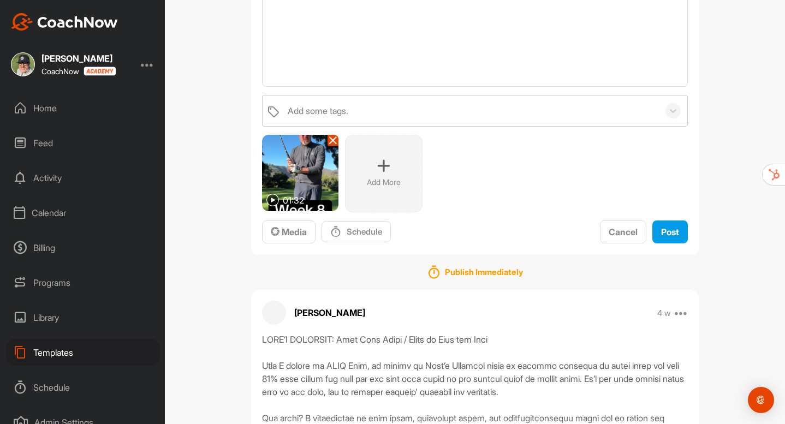
scroll to position [0, 0]
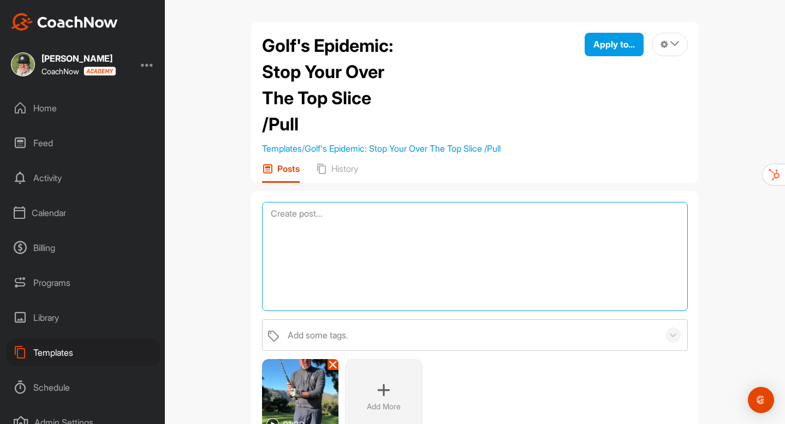
click at [307, 217] on textarea at bounding box center [475, 256] width 426 height 109
paste textarea "Week 7/ Drill 7: Sequence Drill / Back to target Your Homework: After practicin…"
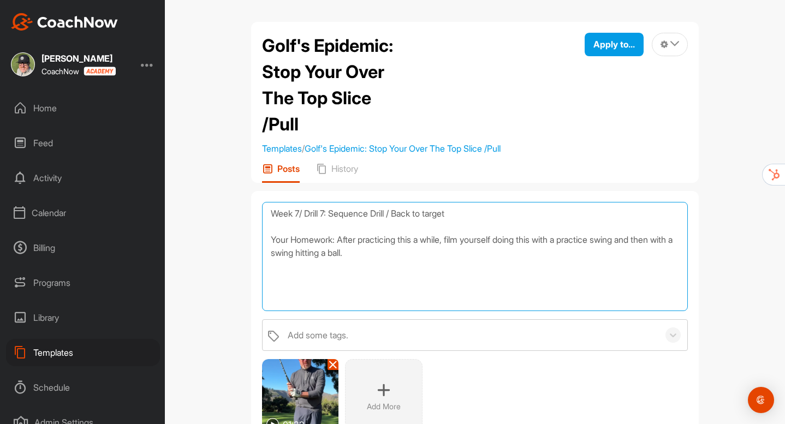
click at [297, 212] on textarea "Week 7/ Drill 7: Sequence Drill / Back to target Your Homework: After practicin…" at bounding box center [475, 256] width 426 height 109
drag, startPoint x: 332, startPoint y: 212, endPoint x: 303, endPoint y: 214, distance: 29.0
click at [303, 214] on textarea "Week 8/ Drill 7: Sequence Drill / Back to target Your Homework: After practicin…" at bounding box center [475, 256] width 426 height 109
drag, startPoint x: 439, startPoint y: 212, endPoint x: 307, endPoint y: 217, distance: 131.7
click at [307, 217] on textarea "Week 8: Sequence Drill / Back to target Your Homework: After practicing this a …" at bounding box center [475, 256] width 426 height 109
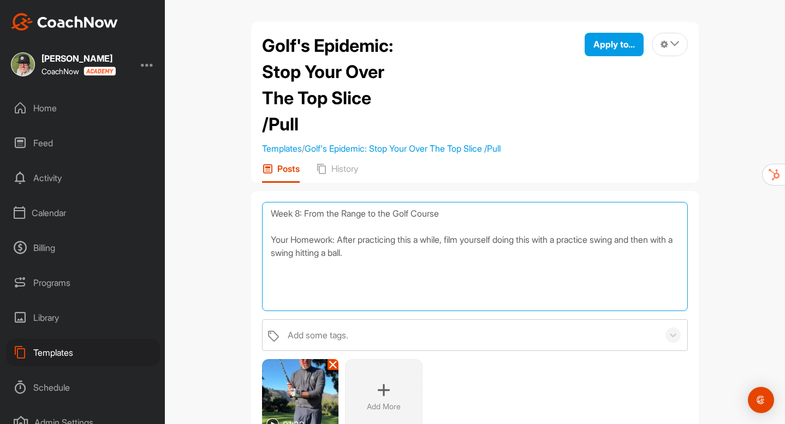
drag, startPoint x: 383, startPoint y: 253, endPoint x: 342, endPoint y: 242, distance: 42.5
click at [342, 242] on textarea "Week 8: From the Range to the Golf Course Your Homework: After practicing this …" at bounding box center [475, 256] width 426 height 109
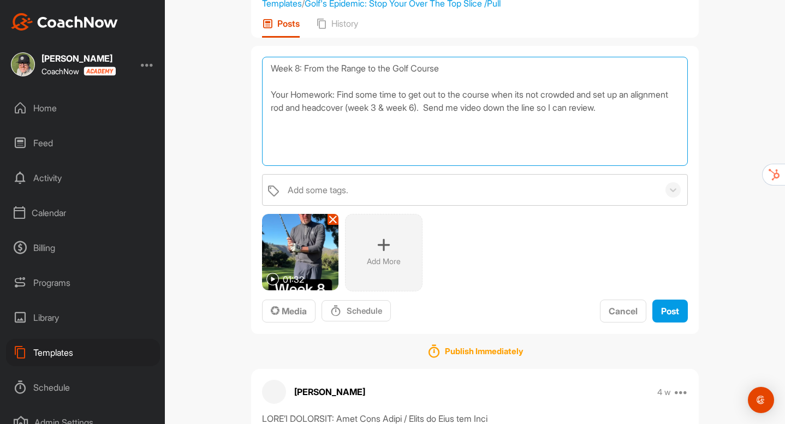
scroll to position [150, 0]
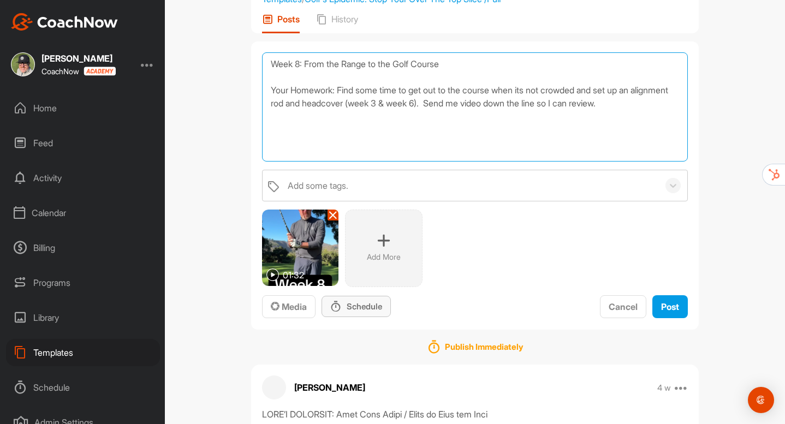
type textarea "Week 8: From the Range to the Golf Course Your Homework: Find some time to get …"
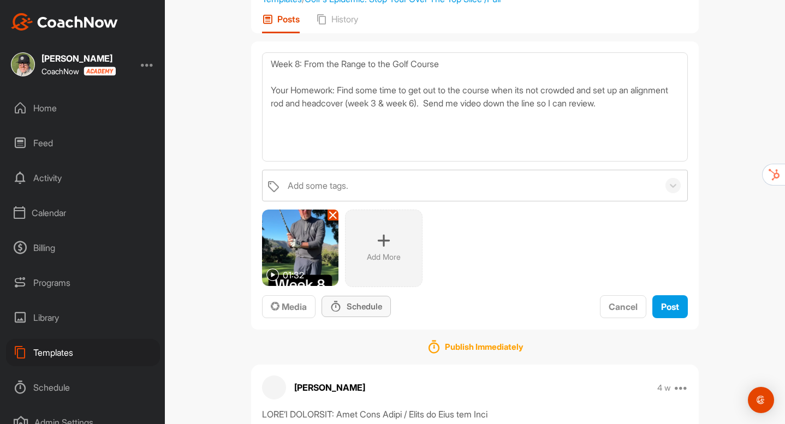
click at [364, 311] on p "Schedule" at bounding box center [365, 306] width 36 height 11
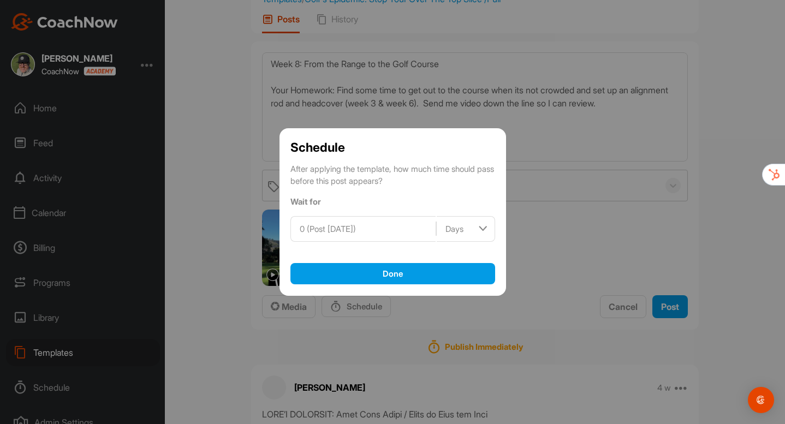
click at [388, 230] on div "0 (Post today)" at bounding box center [363, 229] width 145 height 25
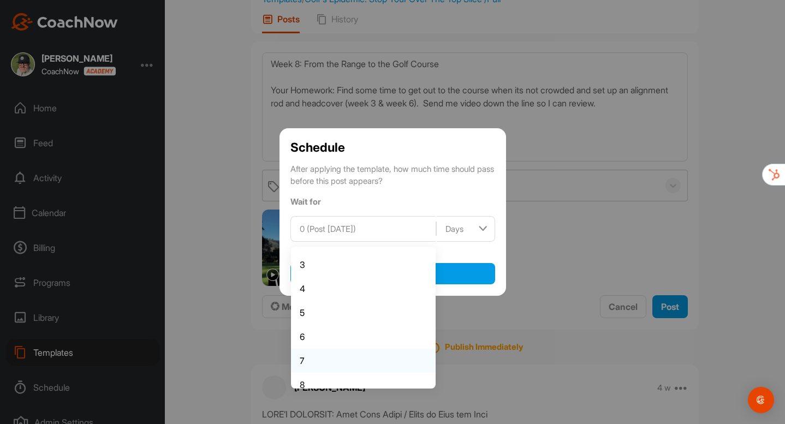
scroll to position [53, 0]
click at [313, 345] on li "7" at bounding box center [363, 350] width 145 height 24
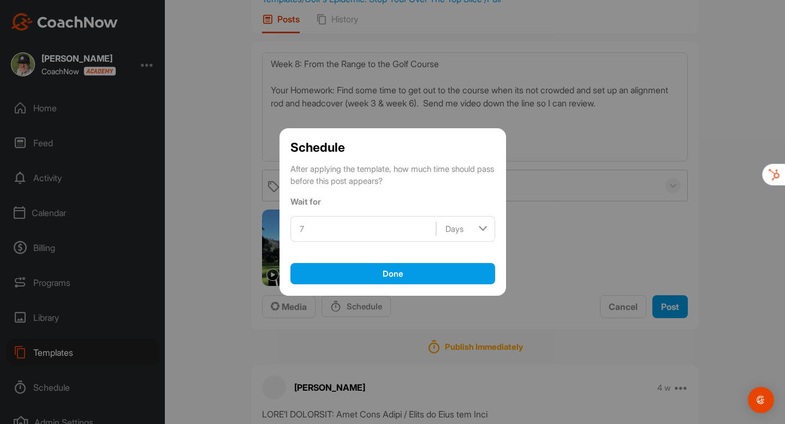
click at [483, 232] on img at bounding box center [482, 228] width 13 height 15
click at [461, 309] on li "Weeks" at bounding box center [466, 307] width 58 height 24
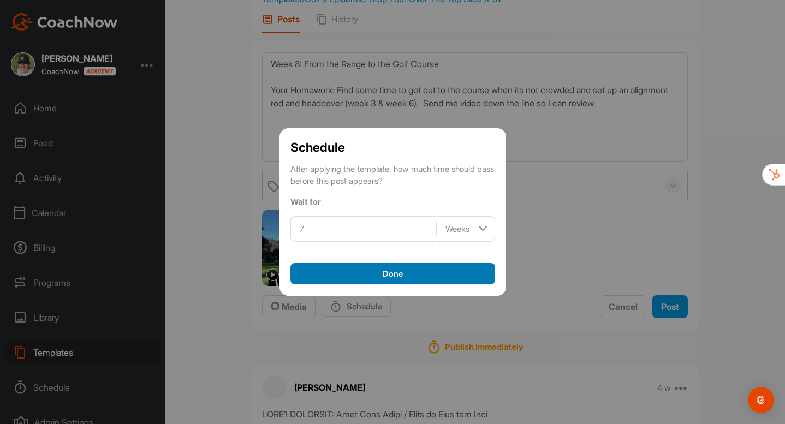
click at [403, 275] on button "Done" at bounding box center [393, 274] width 205 height 22
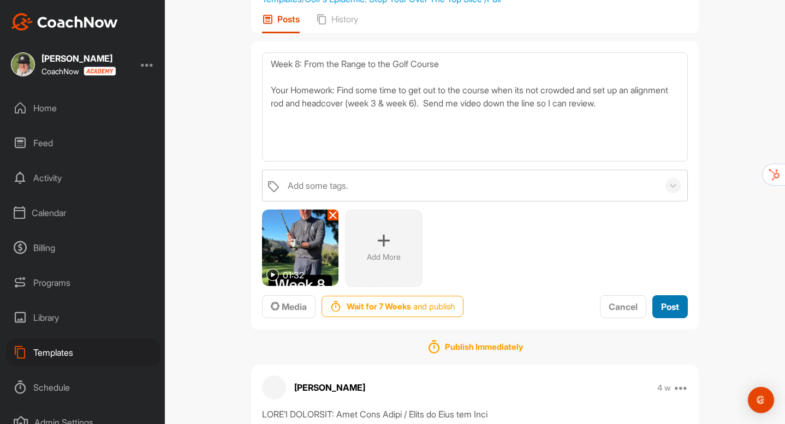
click at [668, 313] on div "Post" at bounding box center [670, 306] width 18 height 13
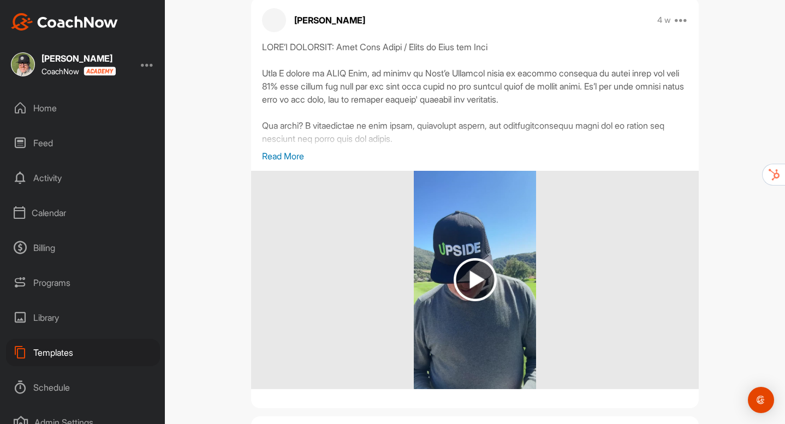
scroll to position [0, 0]
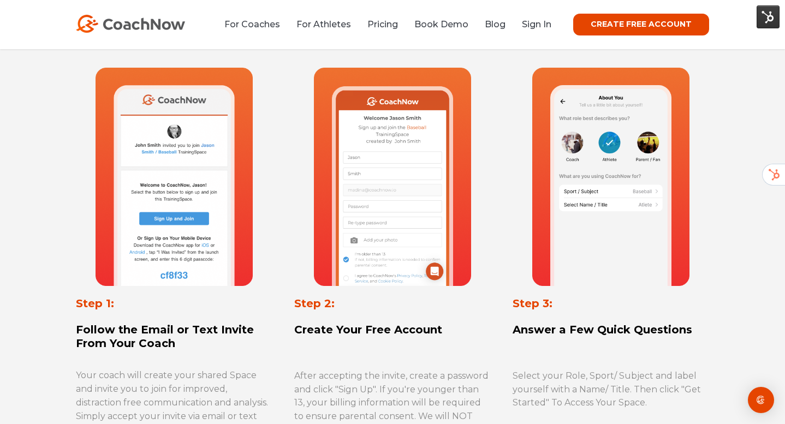
scroll to position [537, 0]
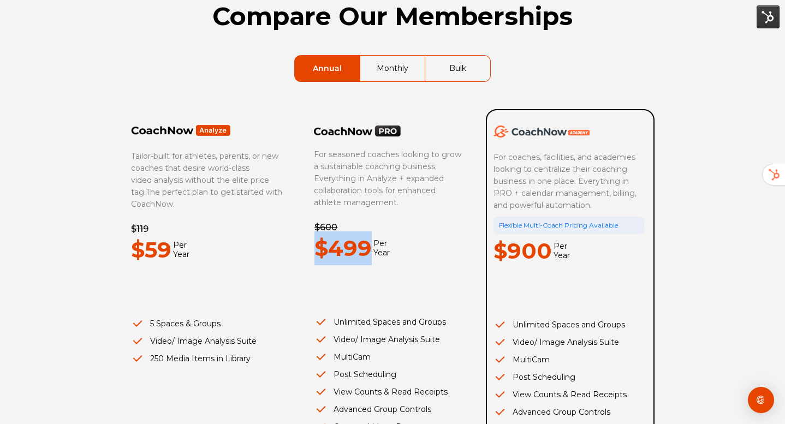
drag, startPoint x: 316, startPoint y: 247, endPoint x: 370, endPoint y: 251, distance: 54.7
click at [370, 251] on p "$499" at bounding box center [343, 249] width 57 height 34
click at [356, 251] on p "$499" at bounding box center [343, 249] width 57 height 34
drag, startPoint x: 320, startPoint y: 249, endPoint x: 365, endPoint y: 246, distance: 46.0
click at [365, 246] on p "$499" at bounding box center [343, 249] width 57 height 34
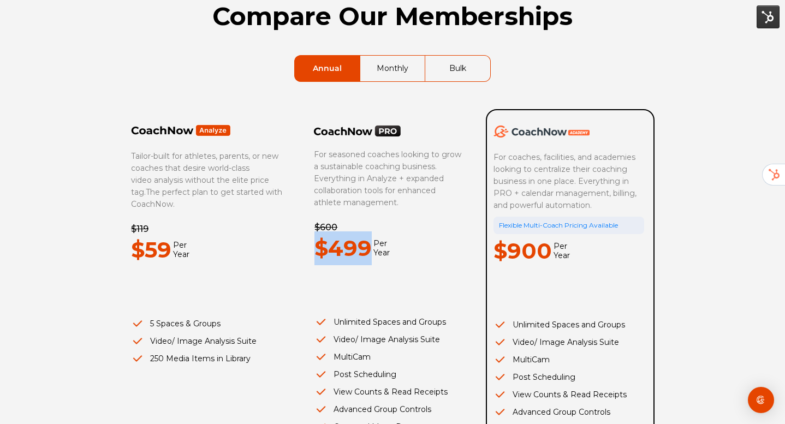
click at [365, 246] on p "$499" at bounding box center [343, 249] width 57 height 34
drag, startPoint x: 368, startPoint y: 247, endPoint x: 318, endPoint y: 247, distance: 50.3
click at [318, 247] on p "$499" at bounding box center [343, 249] width 57 height 34
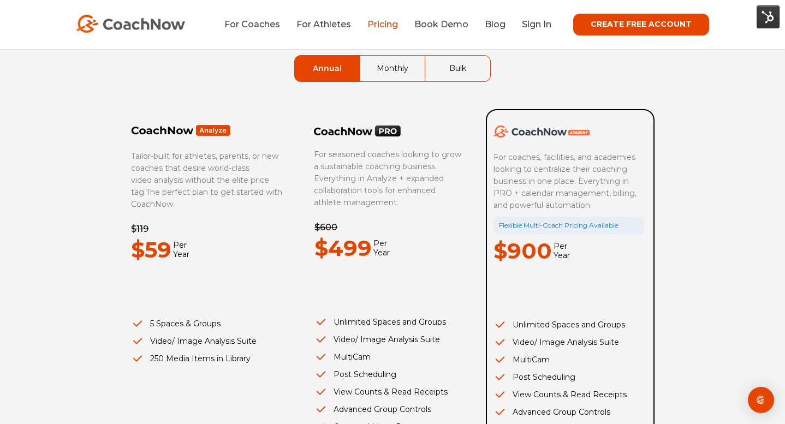
scroll to position [93, 0]
drag, startPoint x: 509, startPoint y: 251, endPoint x: 547, endPoint y: 250, distance: 37.7
click at [547, 250] on p "$900" at bounding box center [523, 251] width 58 height 34
drag, startPoint x: 547, startPoint y: 249, endPoint x: 502, endPoint y: 249, distance: 45.3
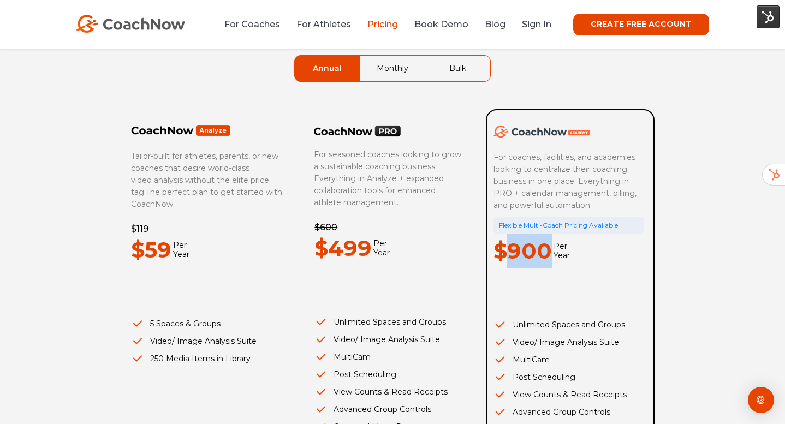
click at [502, 249] on p "$900" at bounding box center [523, 251] width 58 height 34
click at [505, 250] on p "$900" at bounding box center [523, 251] width 58 height 34
drag, startPoint x: 507, startPoint y: 250, endPoint x: 544, endPoint y: 250, distance: 37.1
click at [544, 250] on p "$900" at bounding box center [523, 251] width 58 height 34
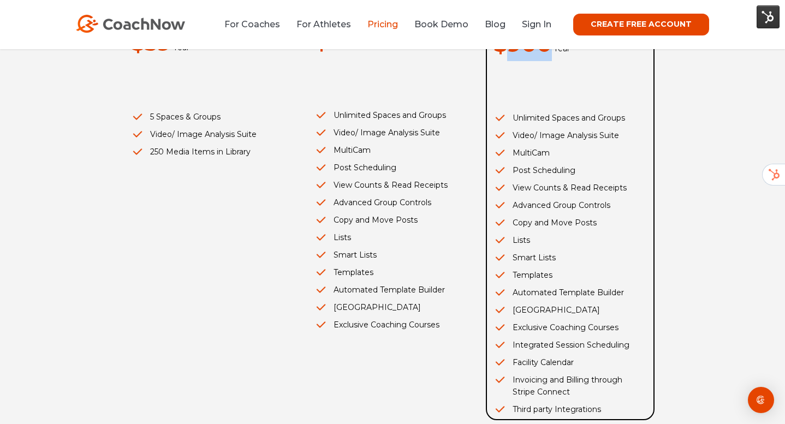
scroll to position [0, 0]
